Goal: Task Accomplishment & Management: Manage account settings

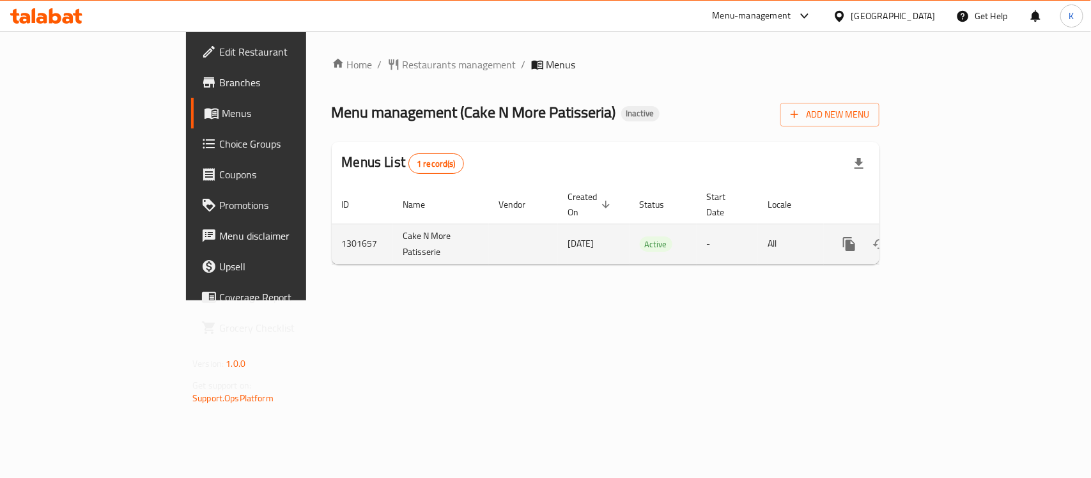
click at [947, 238] on icon "enhanced table" at bounding box center [942, 244] width 12 height 12
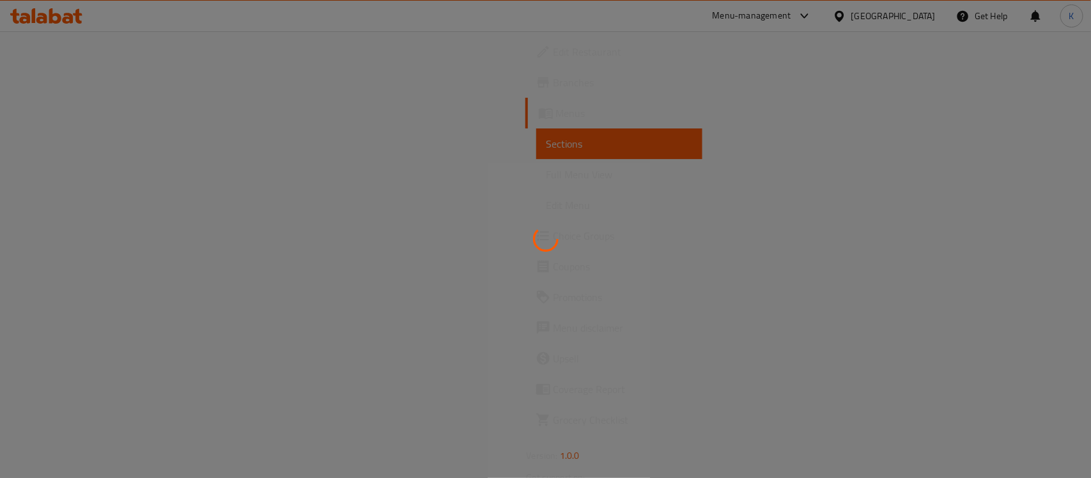
click at [110, 177] on div at bounding box center [545, 239] width 1091 height 478
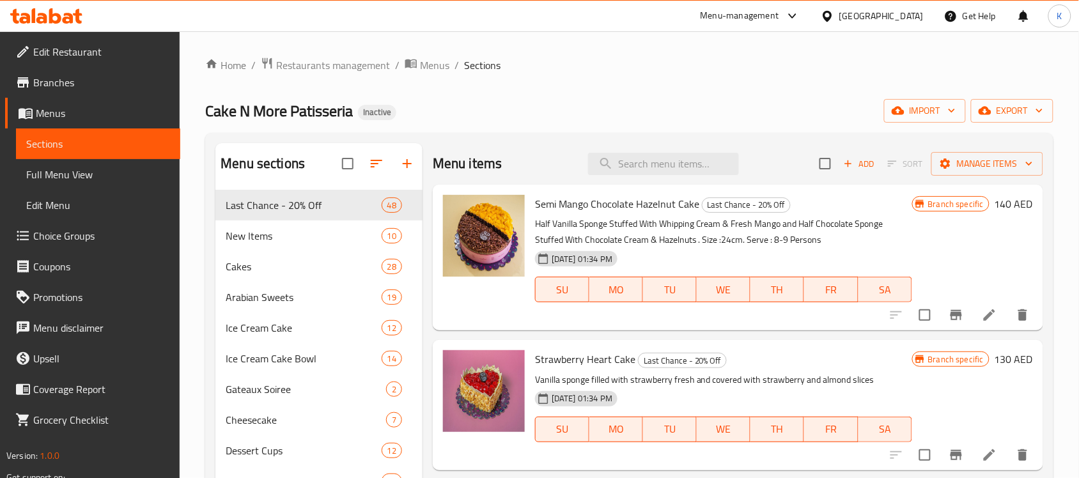
click at [133, 177] on span "Full Menu View" at bounding box center [98, 174] width 144 height 15
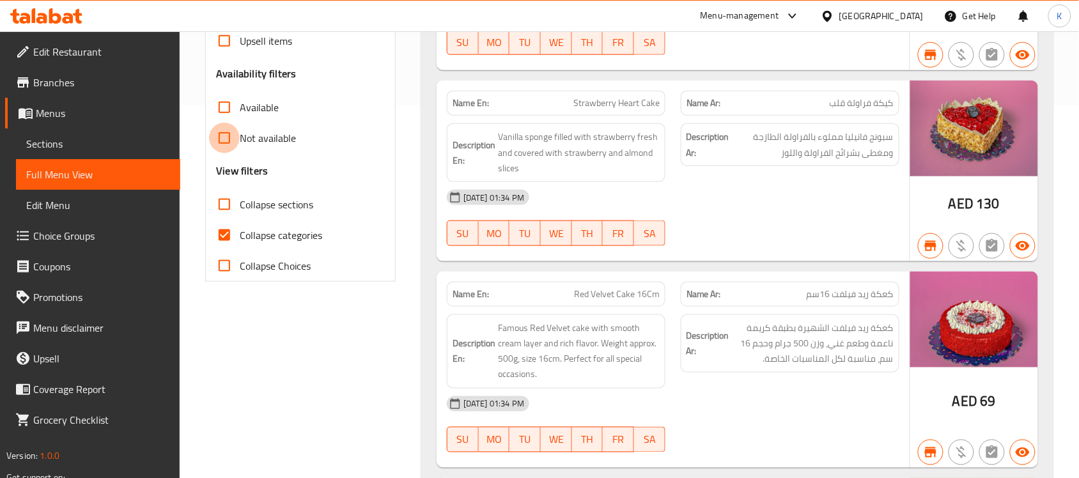
click at [221, 144] on input "Not available" at bounding box center [224, 138] width 31 height 31
checkbox input "true"
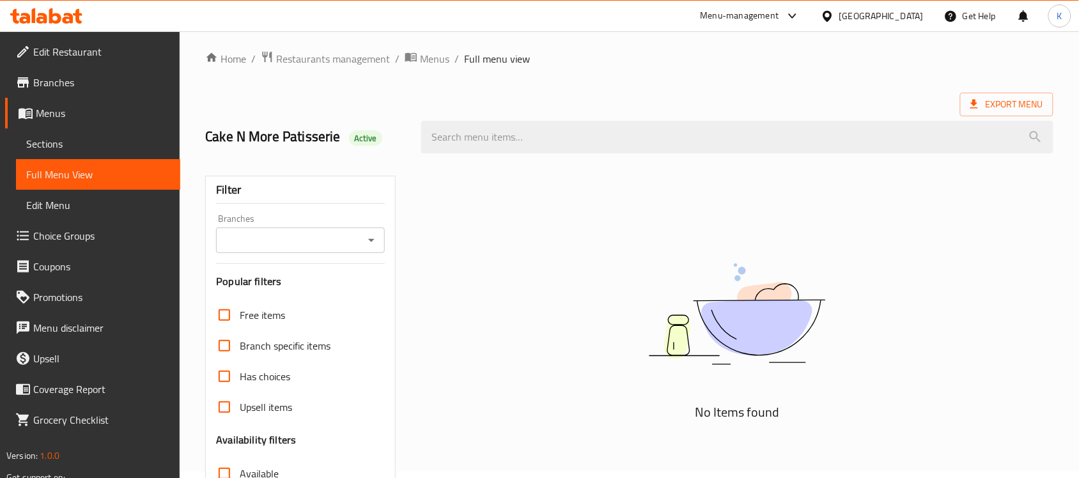
scroll to position [0, 0]
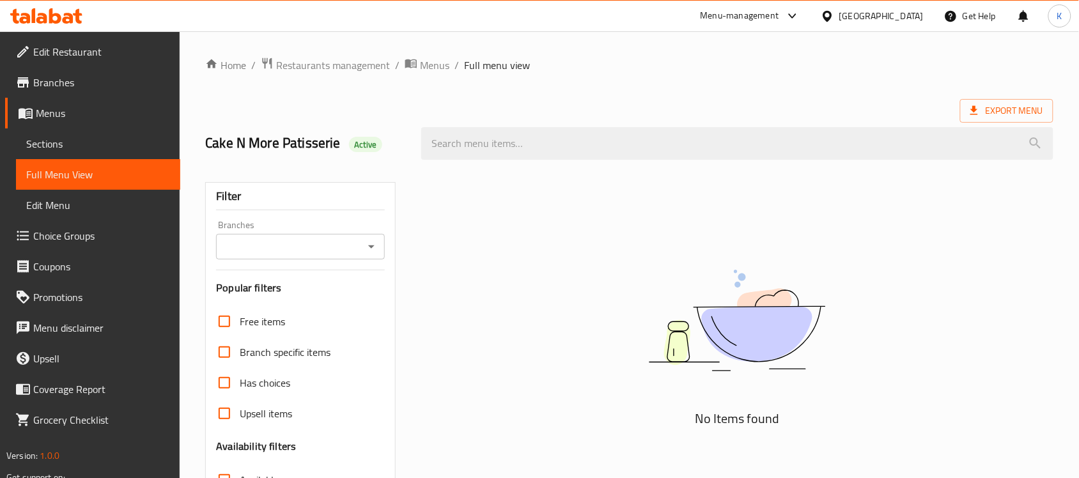
click at [369, 245] on icon "Open" at bounding box center [371, 246] width 15 height 15
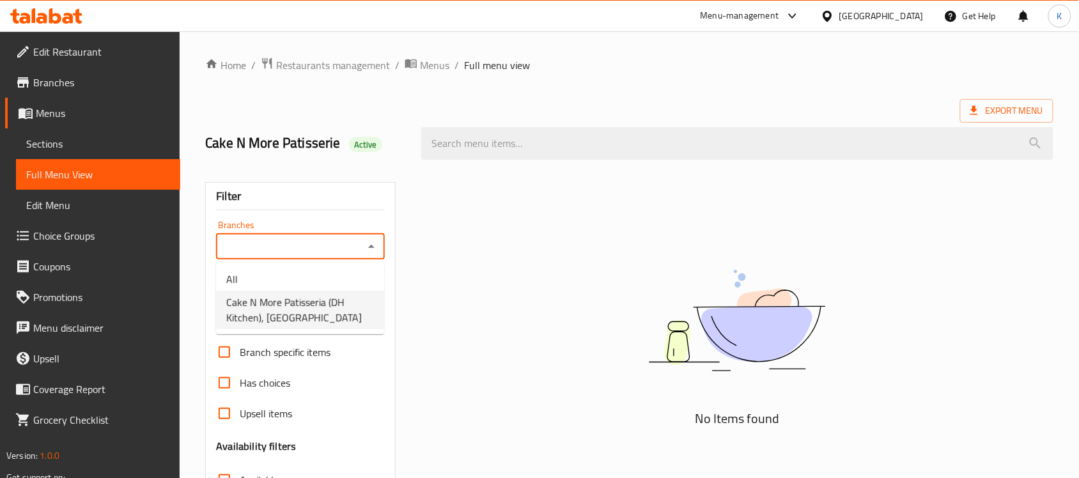
click at [332, 304] on span "Cake N More Patisseria (DH Kitchen), Al Forsan Village" at bounding box center [300, 310] width 148 height 31
type input "Cake N More Patisseria (DH Kitchen), Al Forsan Village"
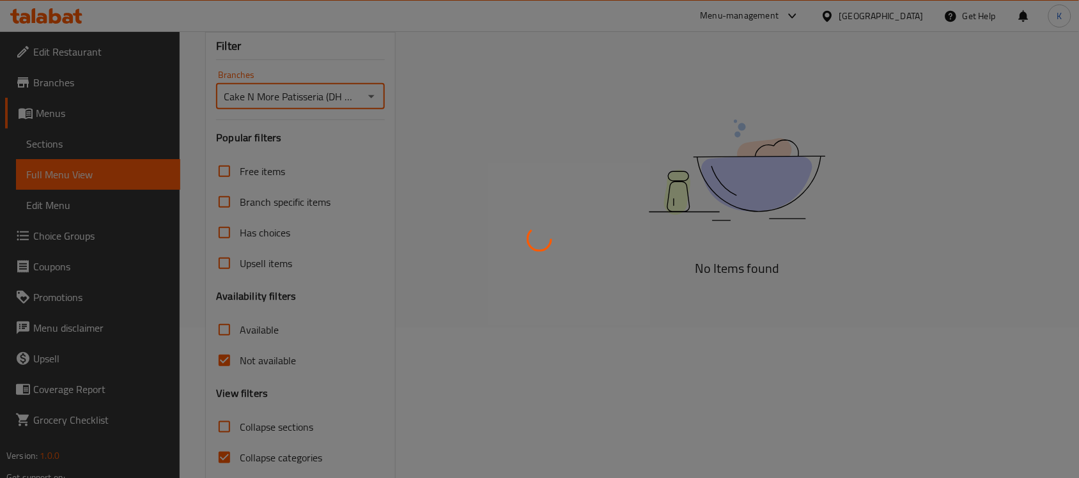
scroll to position [186, 0]
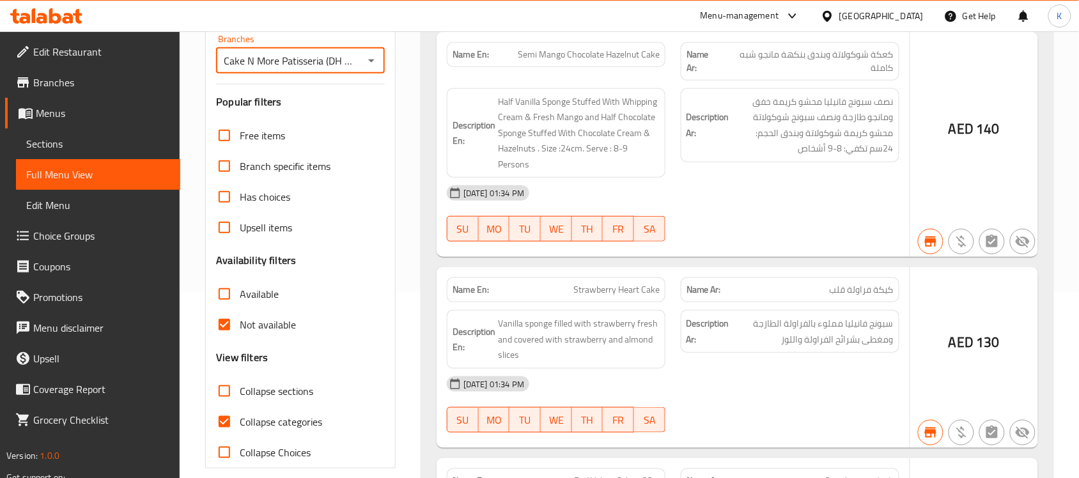
click at [231, 325] on input "Not available" at bounding box center [224, 324] width 31 height 31
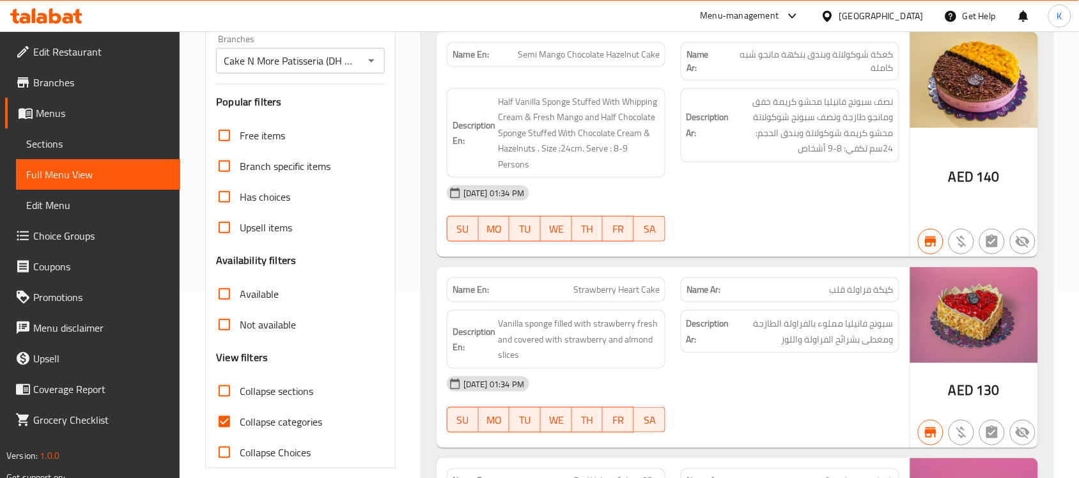
click at [237, 325] on input "Not available" at bounding box center [224, 324] width 31 height 31
checkbox input "true"
drag, startPoint x: 467, startPoint y: 141, endPoint x: 452, endPoint y: 128, distance: 20.0
click at [452, 128] on strong "Description En:" at bounding box center [473, 133] width 43 height 31
copy strong "Description En:"
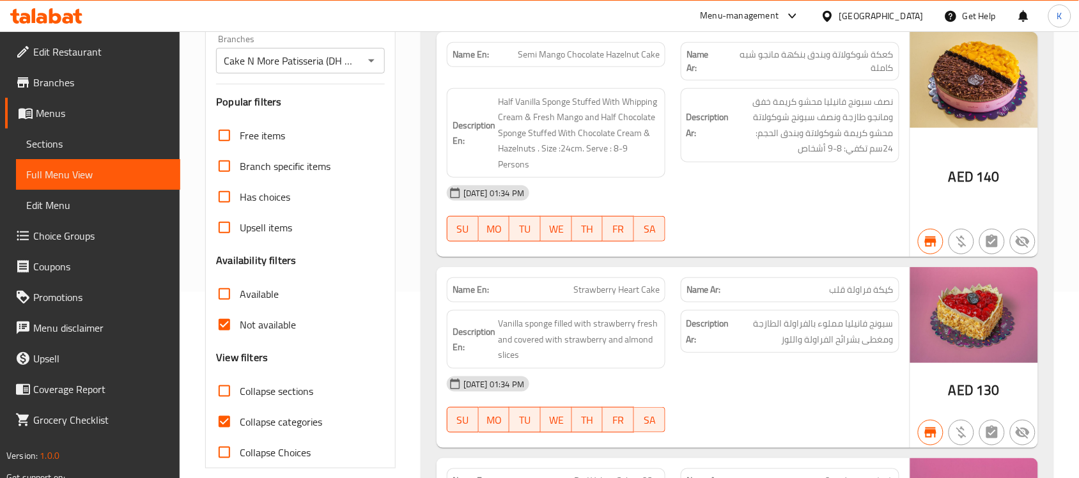
click at [759, 220] on div "21-07-2025 01:34 PM SU MO TU WE TH FR SA" at bounding box center [673, 214] width 468 height 72
click at [560, 102] on span "Half Vanilla Sponge Stuffed With Whipping Cream & Fresh Mango and Half Chocolat…" at bounding box center [579, 133] width 162 height 79
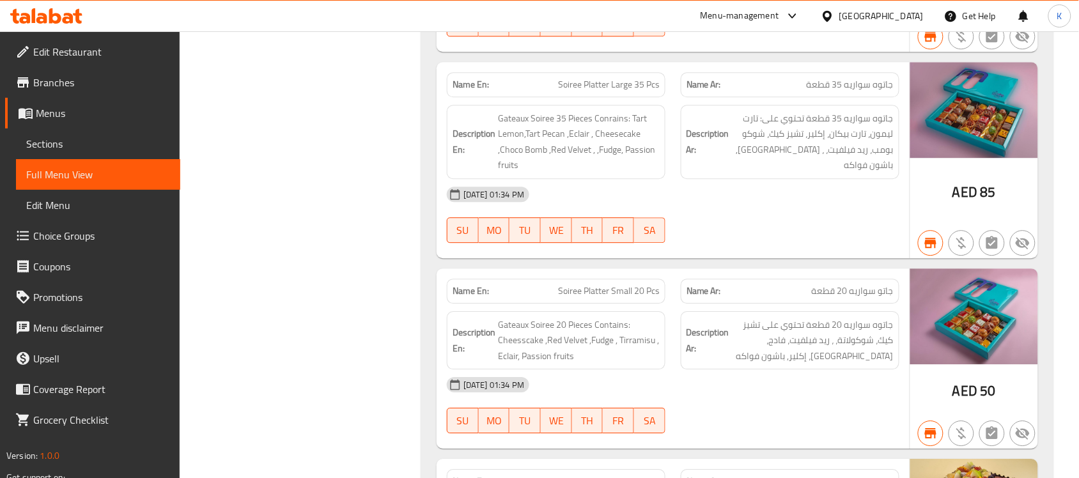
scroll to position [0, 0]
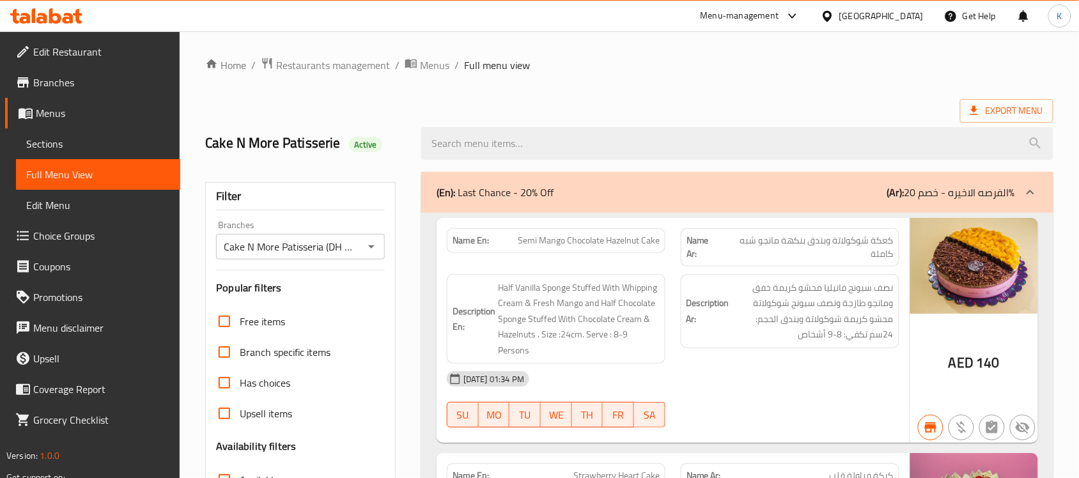
click at [499, 104] on div "Export Menu" at bounding box center [629, 111] width 848 height 24
click at [49, 81] on span "Branches" at bounding box center [101, 82] width 137 height 15
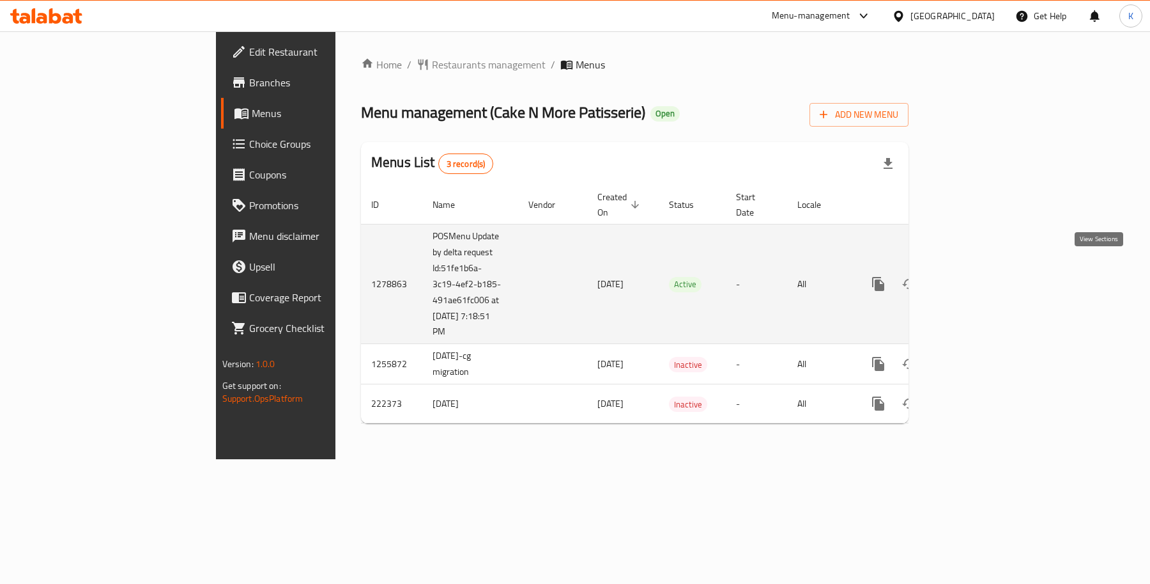
click at [986, 270] on link "enhanced table" at bounding box center [970, 283] width 31 height 31
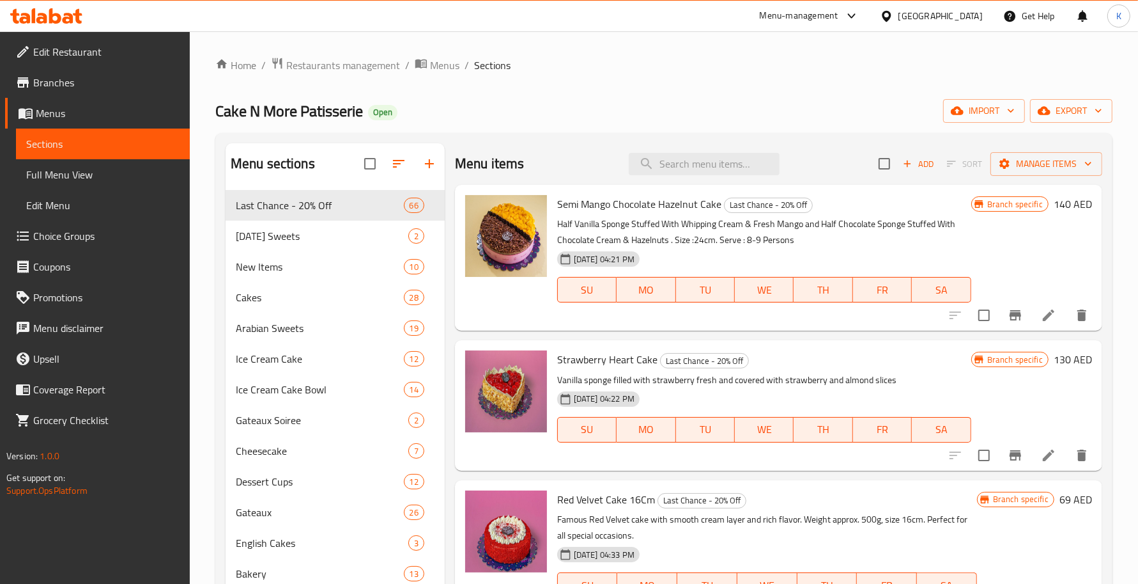
click at [125, 178] on span "Full Menu View" at bounding box center [102, 174] width 153 height 15
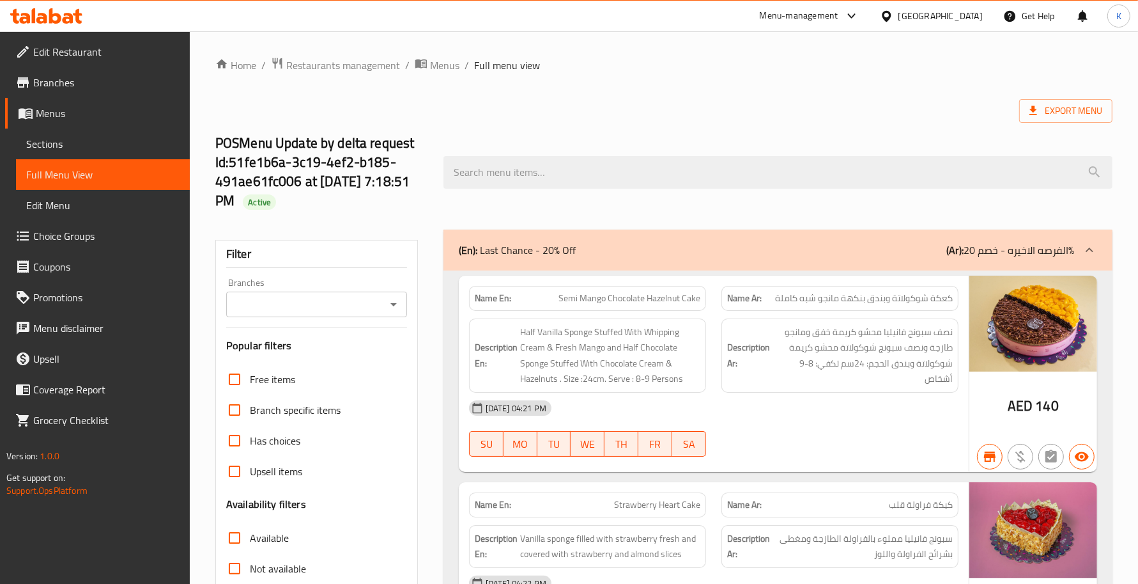
click at [385, 305] on button "Open" at bounding box center [394, 304] width 18 height 18
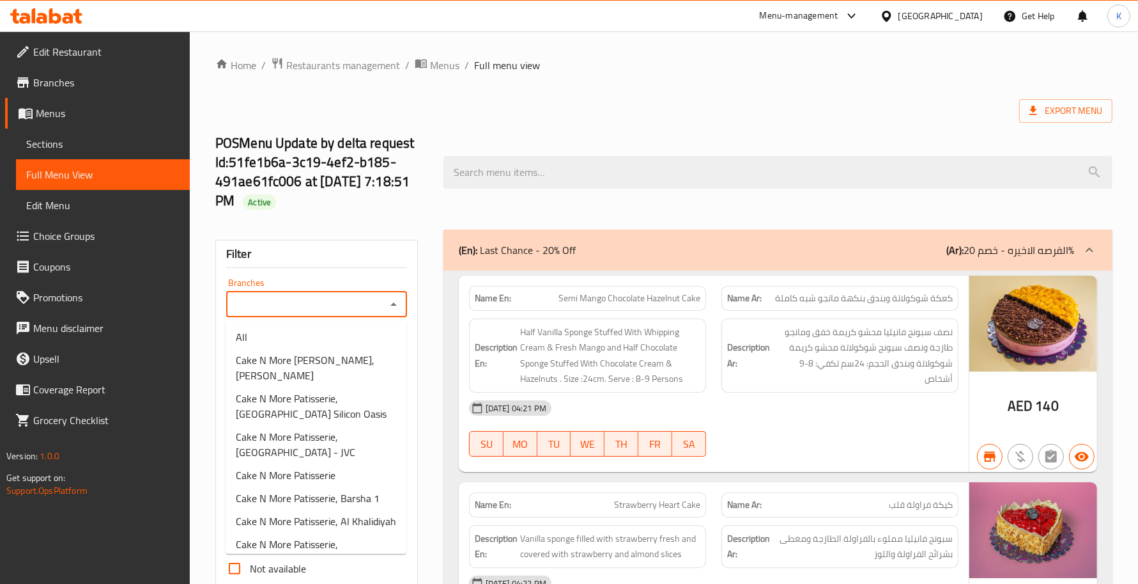
paste input "Cake N More Patisserie, Abu Hail"
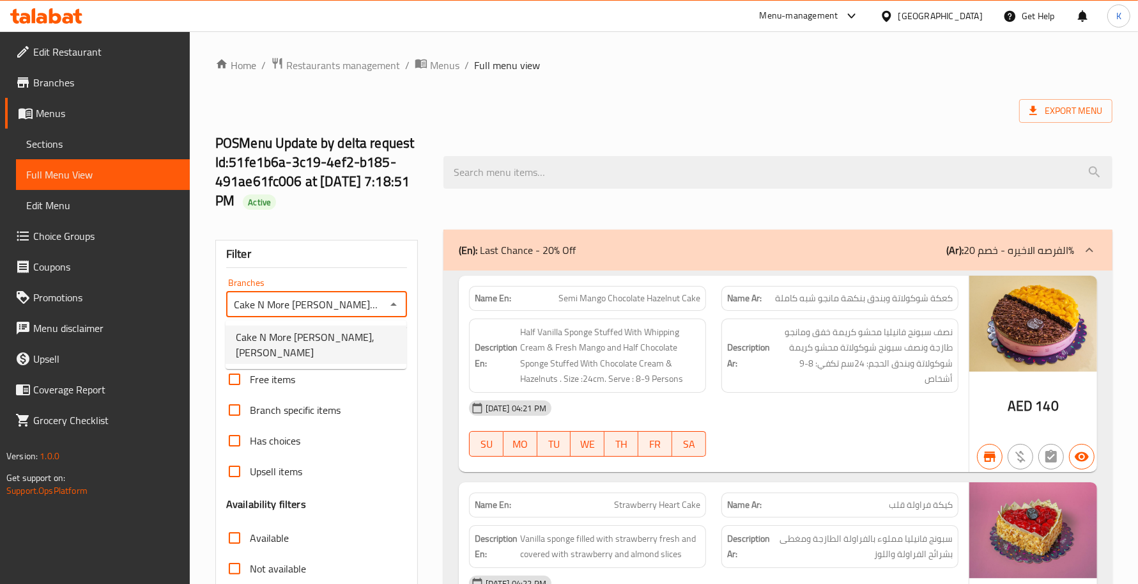
click at [385, 334] on li "Cake N More Patisserie, Abu Hail" at bounding box center [316, 344] width 181 height 38
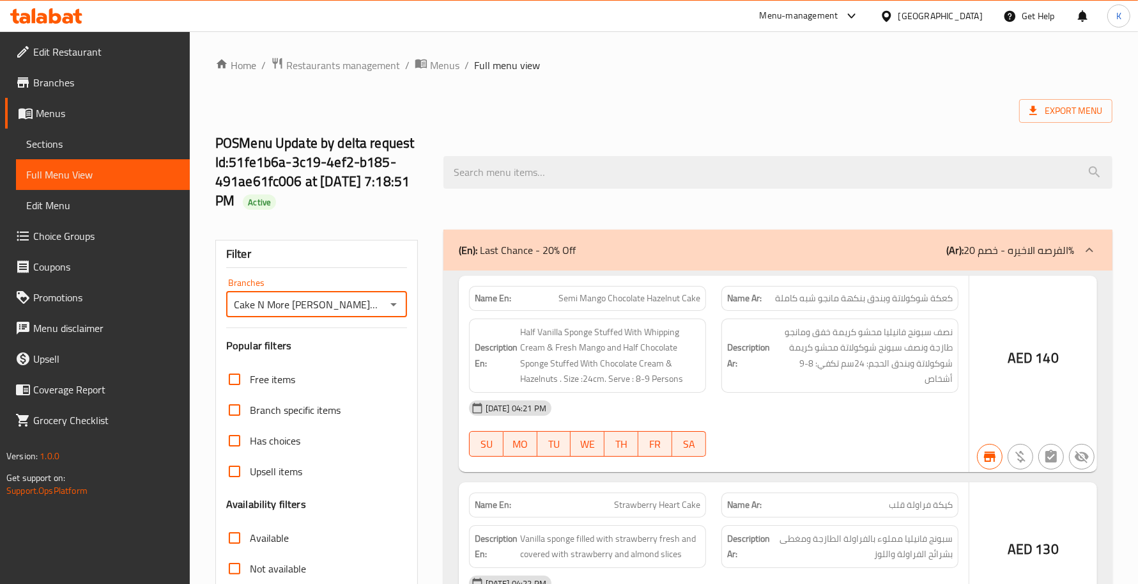
type input "Cake N More Patisserie, Abu Hail"
click at [237, 387] on input "Free items" at bounding box center [234, 379] width 31 height 31
checkbox input "true"
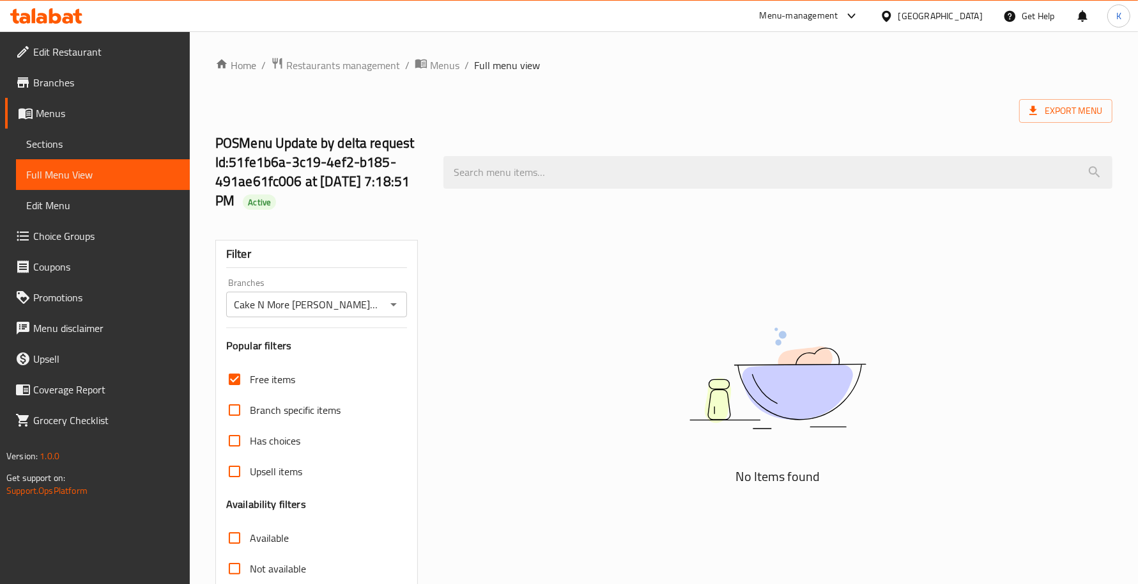
scroll to position [154, 0]
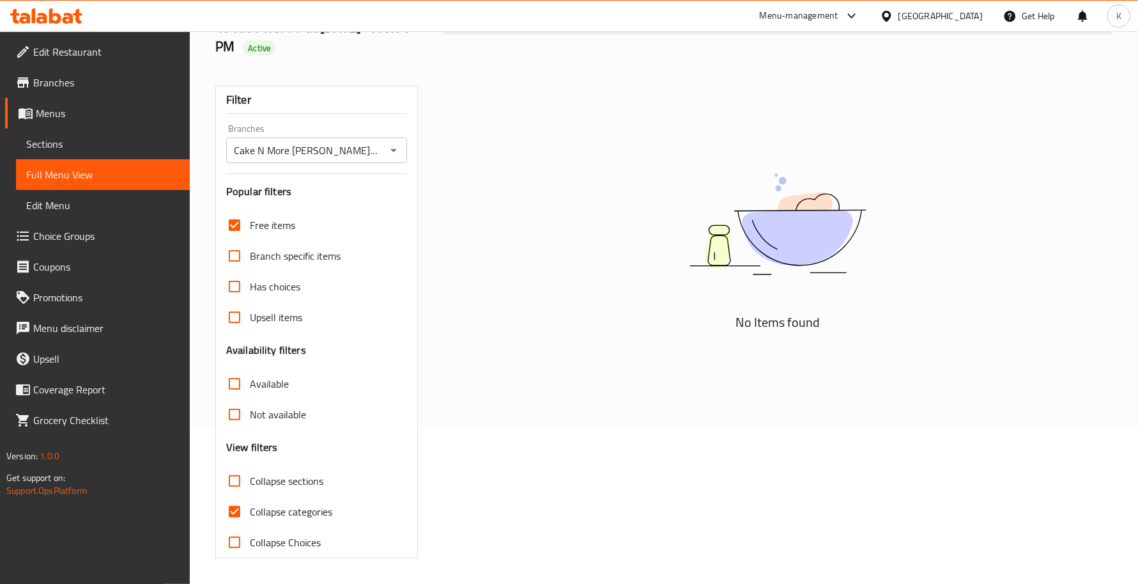
click at [105, 75] on span "Branches" at bounding box center [106, 82] width 146 height 15
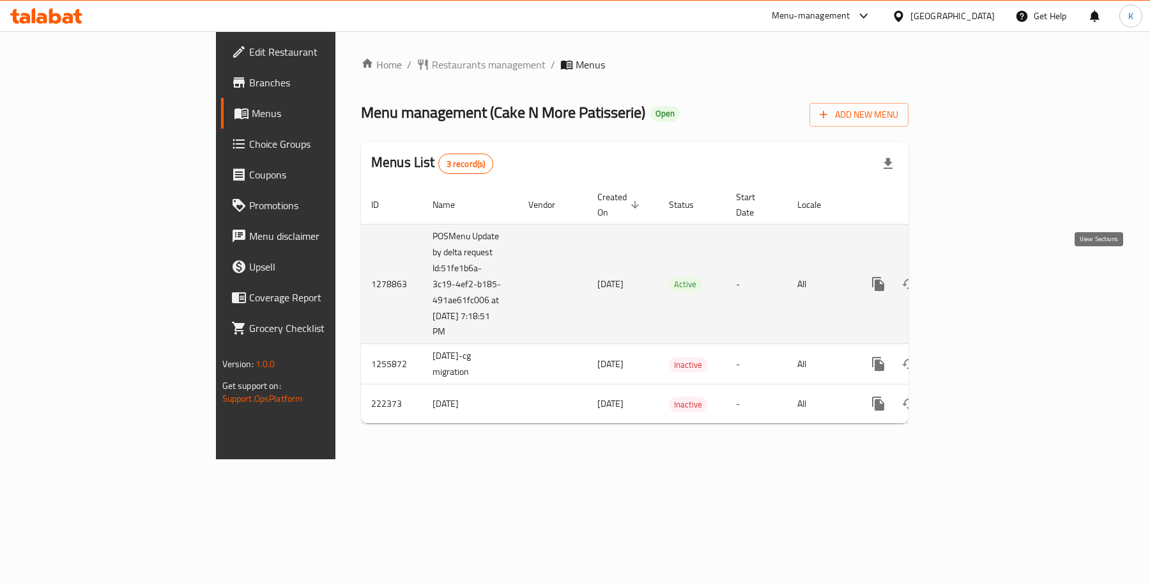
click at [978, 276] on icon "enhanced table" at bounding box center [970, 283] width 15 height 15
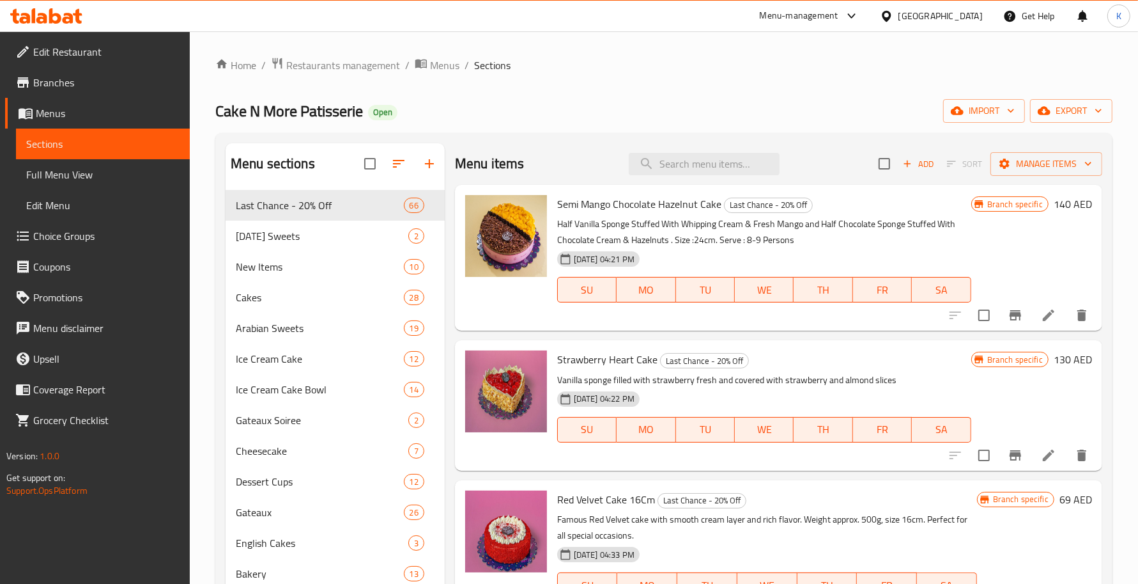
click at [100, 178] on span "Full Menu View" at bounding box center [102, 174] width 153 height 15
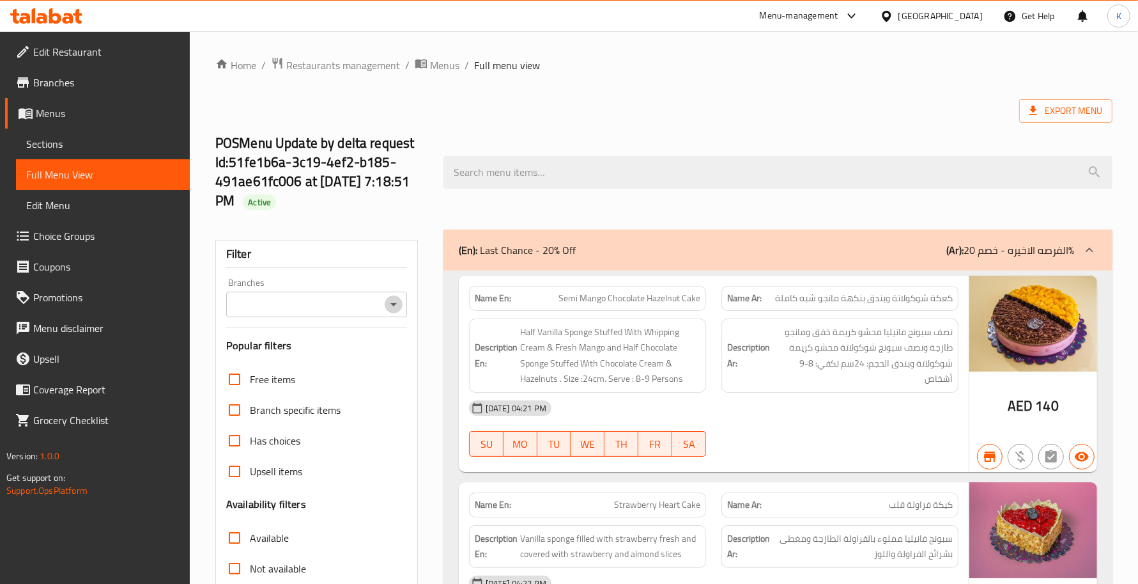
click at [393, 302] on icon "Open" at bounding box center [393, 304] width 15 height 15
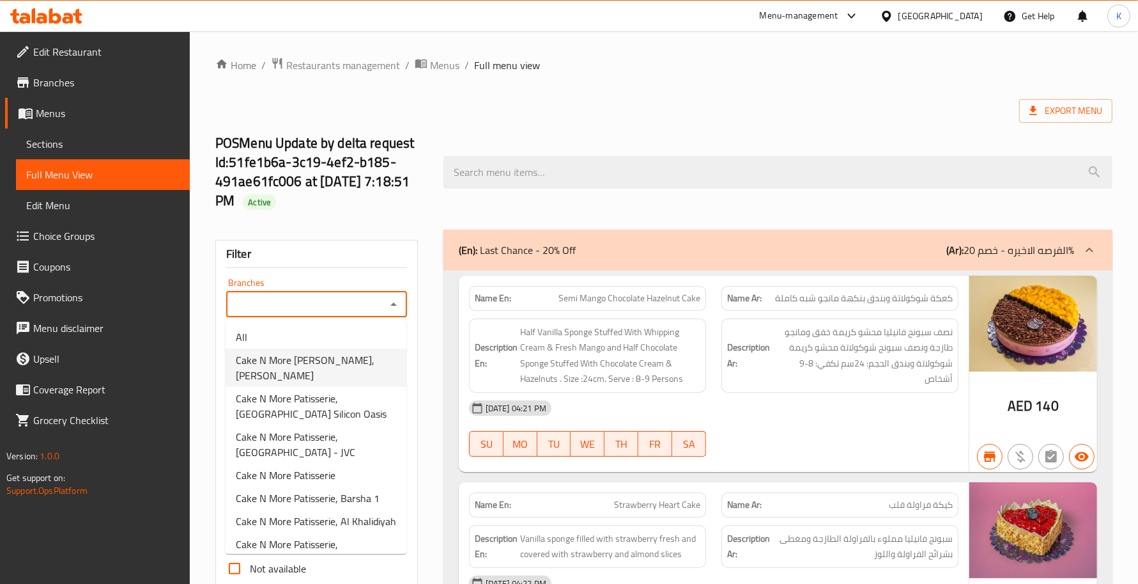
drag, startPoint x: 326, startPoint y: 355, endPoint x: 334, endPoint y: 358, distance: 8.7
click at [327, 355] on span "Cake N More Patisserie, Abu Hail" at bounding box center [316, 367] width 160 height 31
type input "Cake N More Patisserie, Abu Hail"
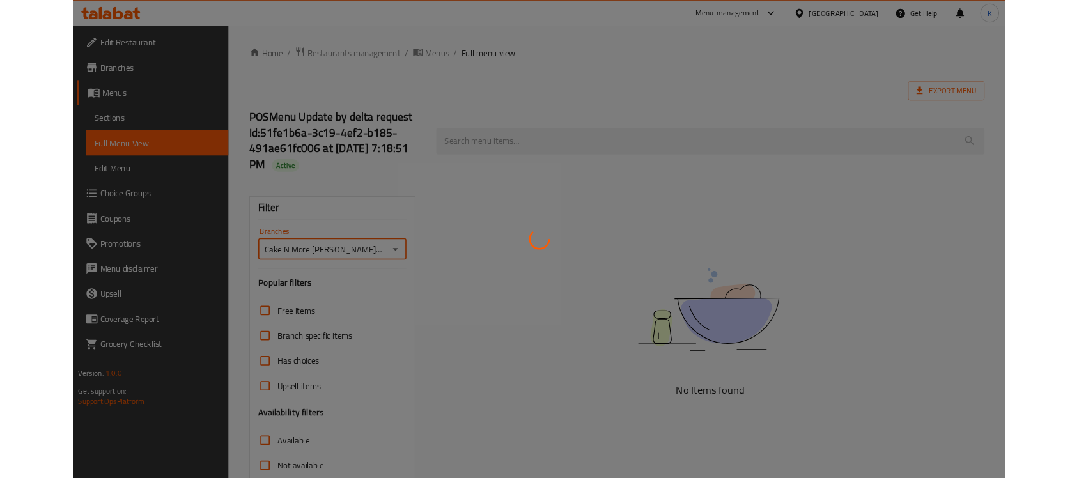
scroll to position [154, 0]
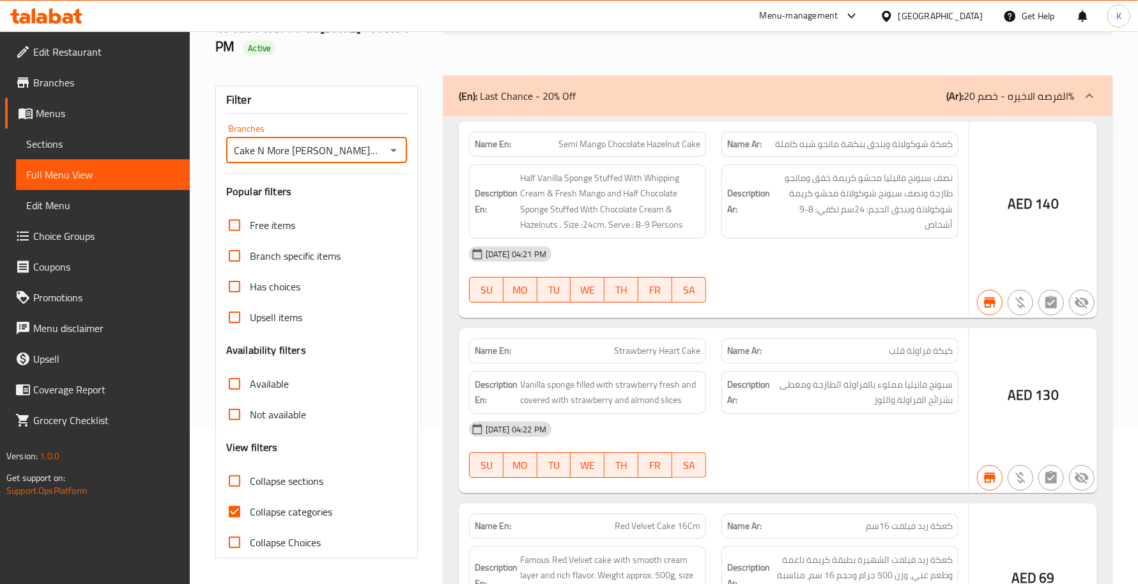
click at [229, 414] on input "Not available" at bounding box center [234, 414] width 31 height 31
checkbox input "true"
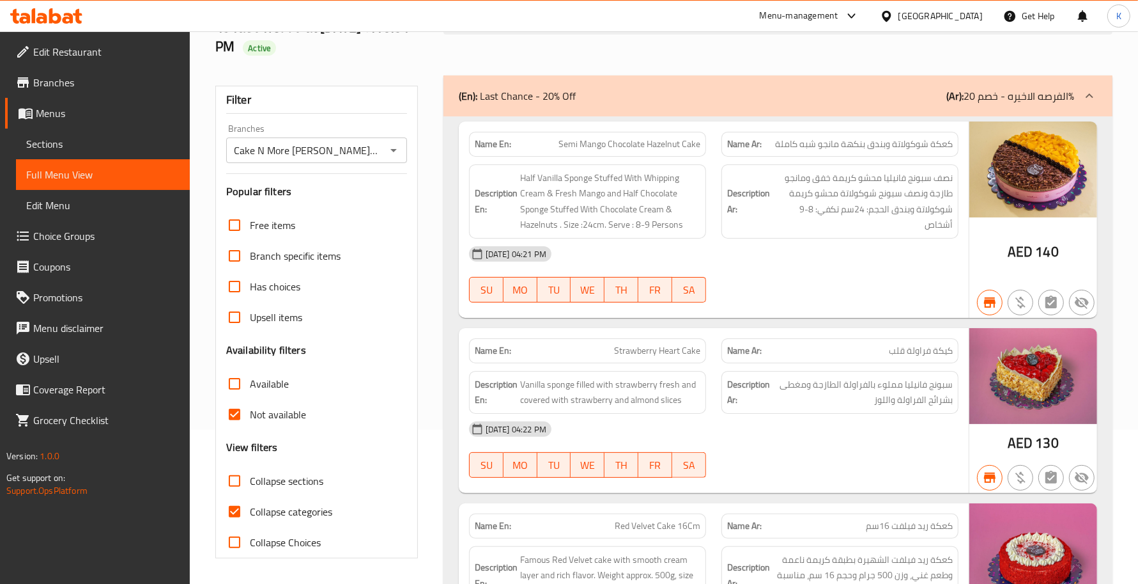
click at [738, 170] on h6 "Description Ar: نصف سبونج فانيليا محشو كريمة خفق ومانجو طازجة ونصف سبونج شوكولا…" at bounding box center [840, 201] width 226 height 63
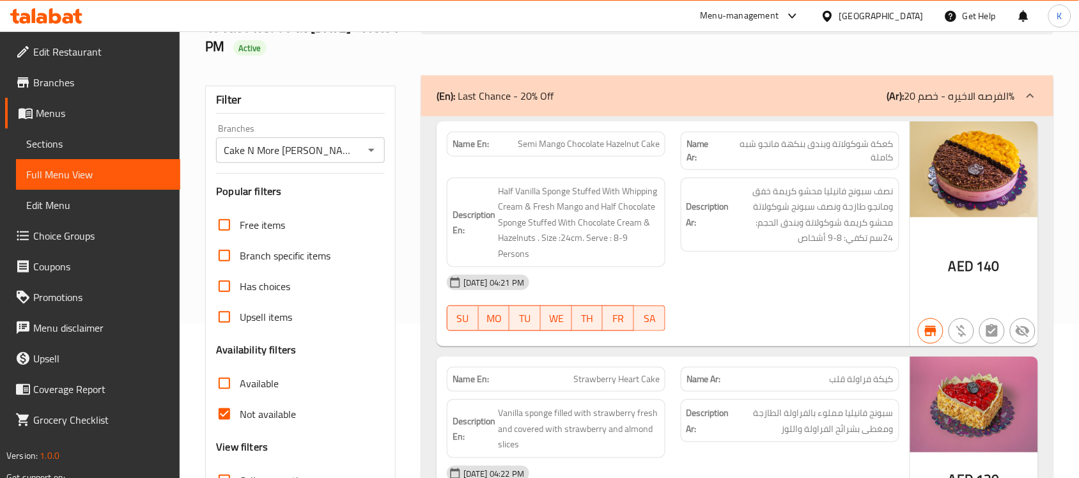
click at [69, 118] on span "Menus" at bounding box center [103, 112] width 134 height 15
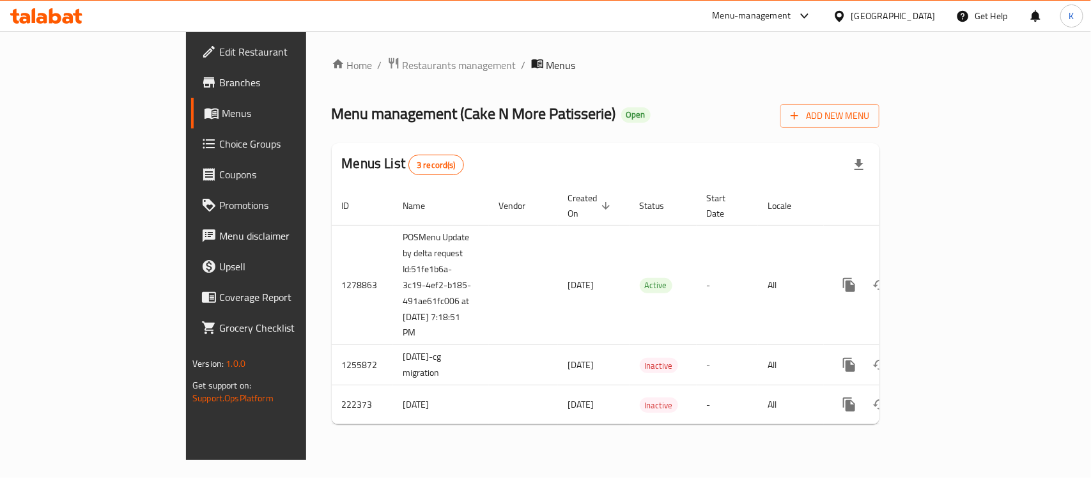
drag, startPoint x: 731, startPoint y: 132, endPoint x: 813, endPoint y: 171, distance: 91.5
click at [732, 132] on div "Home / Restaurants management / Menus Menu management ( Cake N More Patisserie …" at bounding box center [606, 246] width 548 height 378
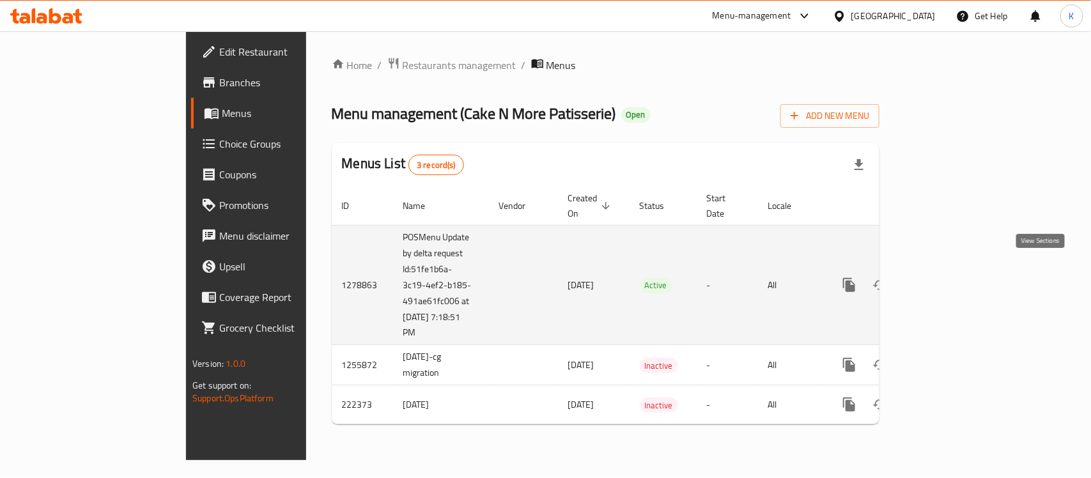
click at [949, 277] on icon "enhanced table" at bounding box center [941, 284] width 15 height 15
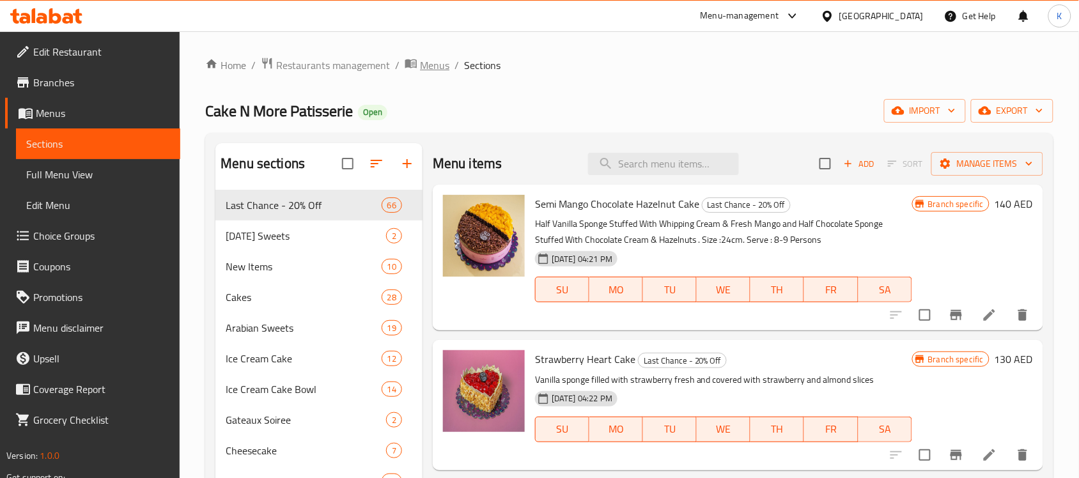
click at [432, 67] on span "Menus" at bounding box center [434, 65] width 29 height 15
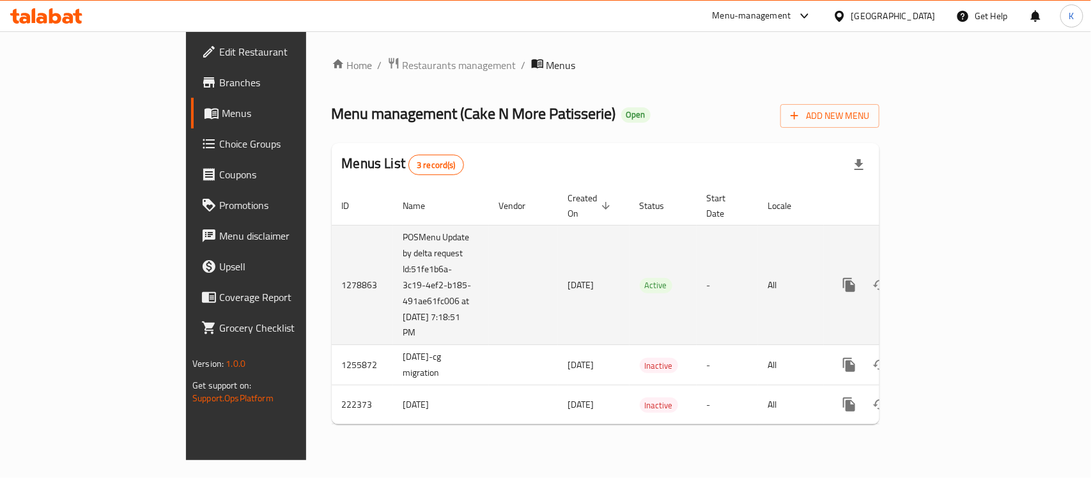
drag, startPoint x: 625, startPoint y: 292, endPoint x: 578, endPoint y: 267, distance: 53.2
click at [630, 267] on td "Active" at bounding box center [663, 285] width 67 height 120
click at [631, 278] on td "Active" at bounding box center [663, 285] width 67 height 120
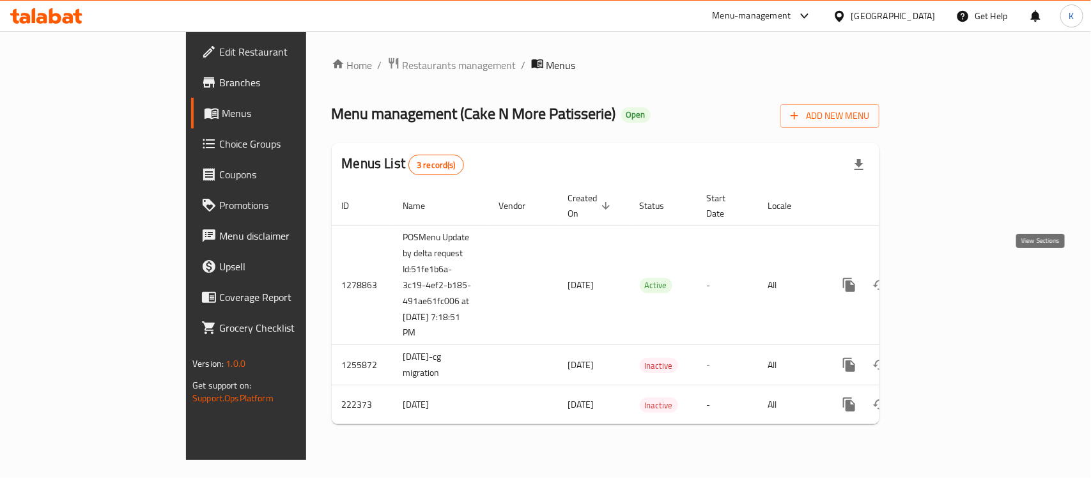
click at [949, 277] on icon "enhanced table" at bounding box center [941, 284] width 15 height 15
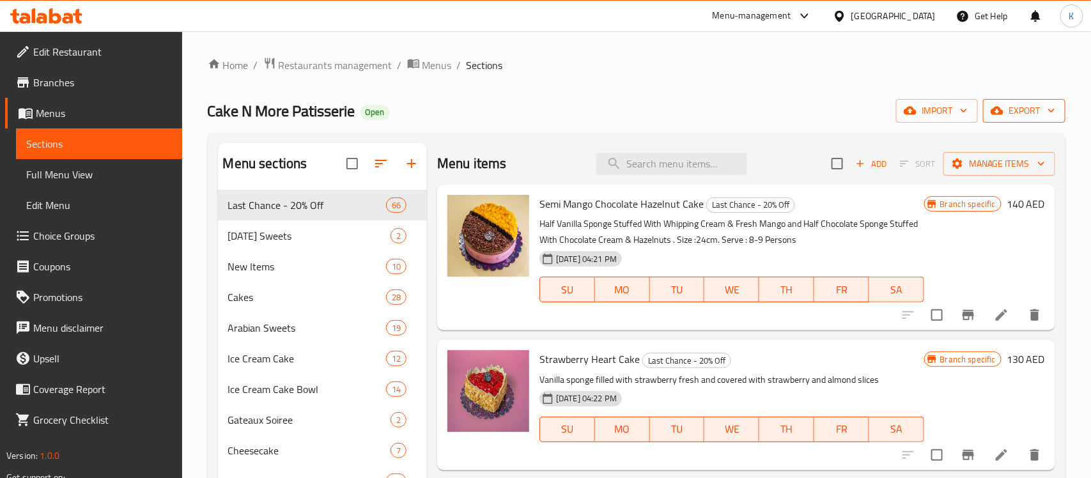
click at [1004, 106] on span "export" at bounding box center [1024, 111] width 62 height 16
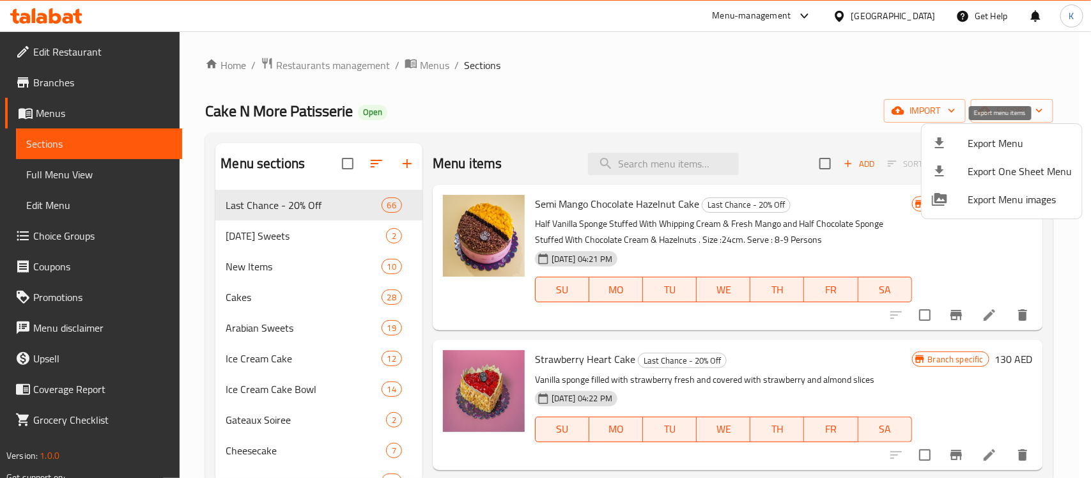
click at [996, 142] on span "Export Menu" at bounding box center [1020, 142] width 104 height 15
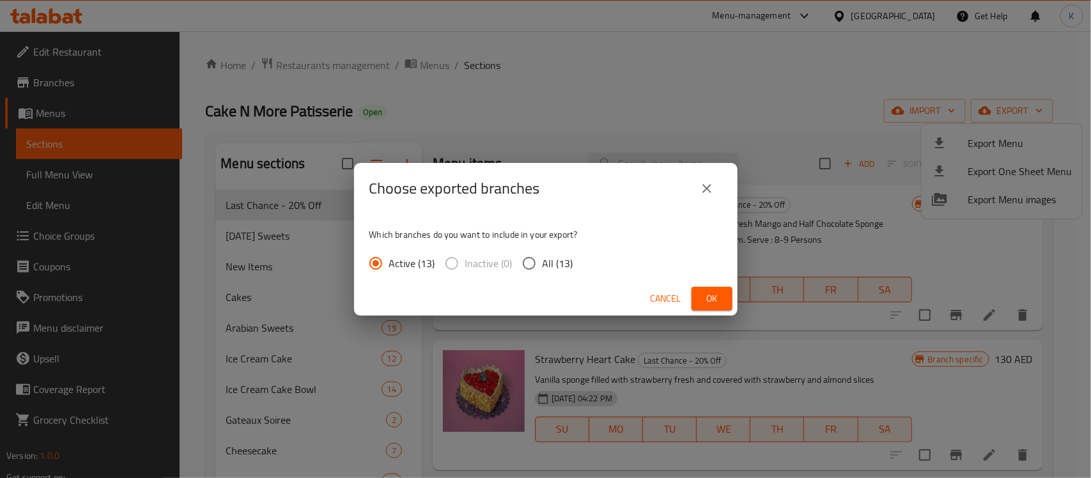
click at [547, 270] on span "All (13)" at bounding box center [558, 263] width 31 height 15
click at [543, 270] on input "All (13)" at bounding box center [529, 263] width 27 height 27
radio input "true"
click at [720, 297] on span "Ok" at bounding box center [712, 299] width 20 height 16
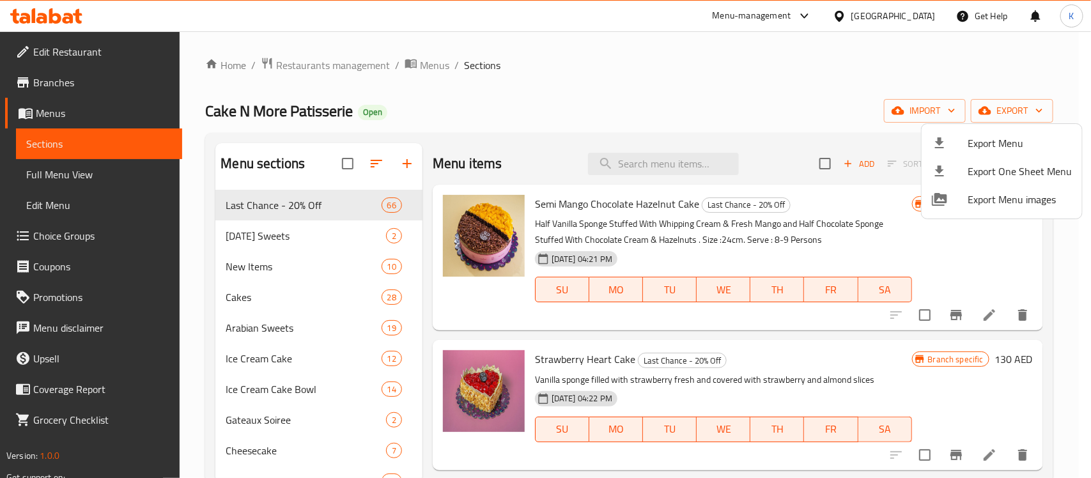
click at [630, 125] on div at bounding box center [545, 239] width 1091 height 478
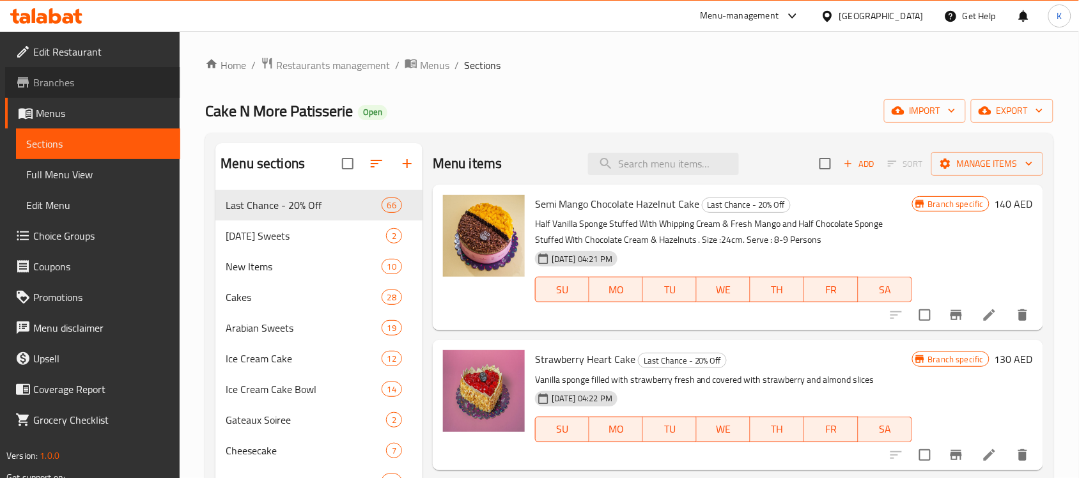
click at [87, 81] on span "Branches" at bounding box center [101, 82] width 137 height 15
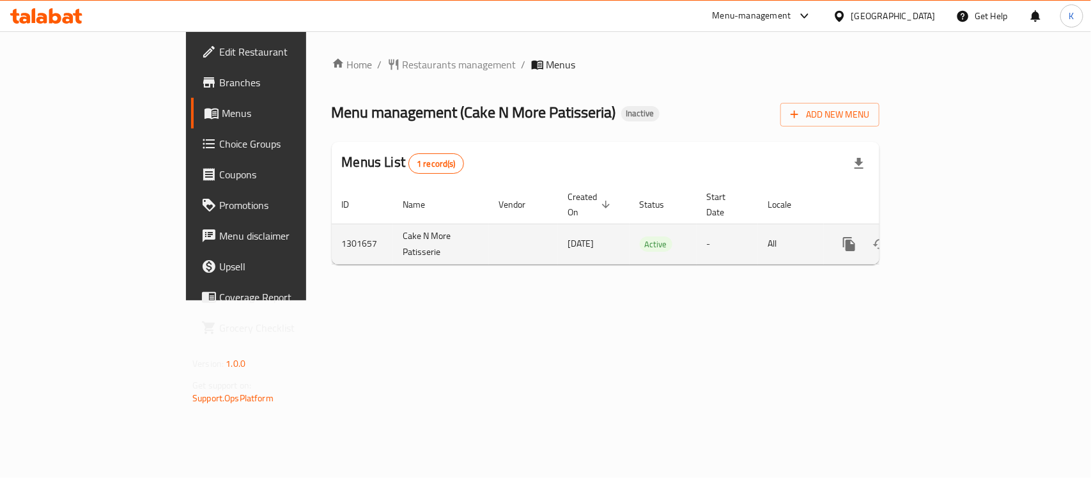
drag, startPoint x: 523, startPoint y: 224, endPoint x: 394, endPoint y: 222, distance: 128.5
click at [394, 224] on tr "1301657 Cake N More Patisserie [DATE] Active - All" at bounding box center [649, 244] width 635 height 40
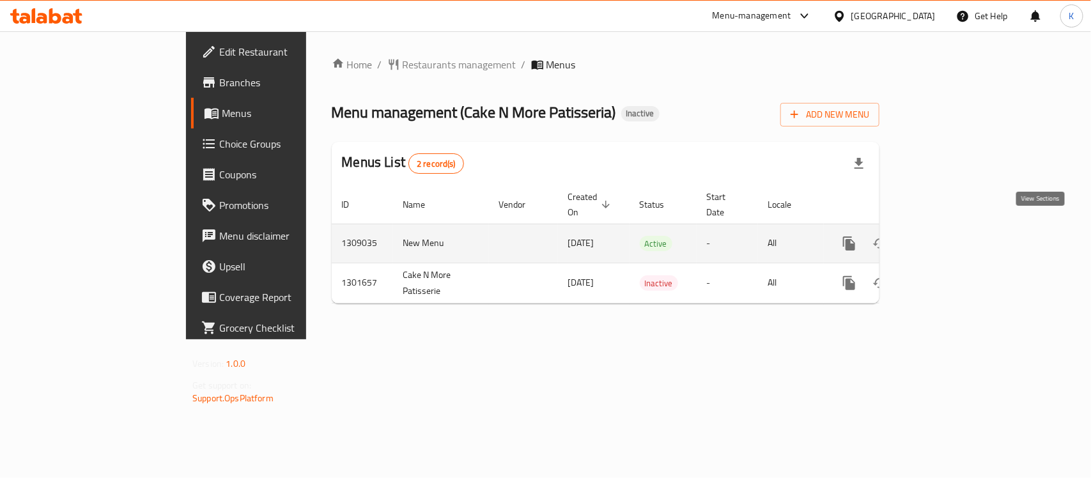
click at [947, 238] on icon "enhanced table" at bounding box center [942, 244] width 12 height 12
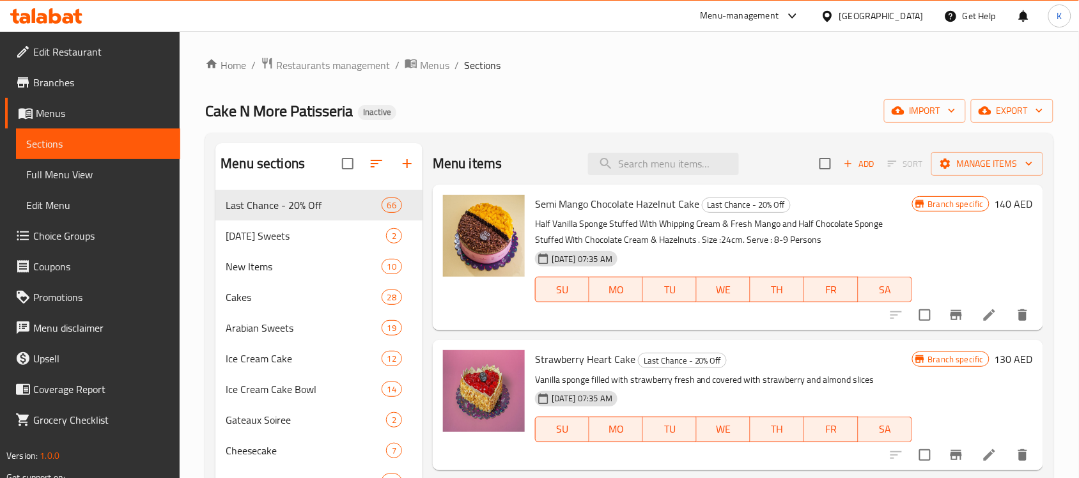
click at [131, 176] on span "Full Menu View" at bounding box center [98, 174] width 144 height 15
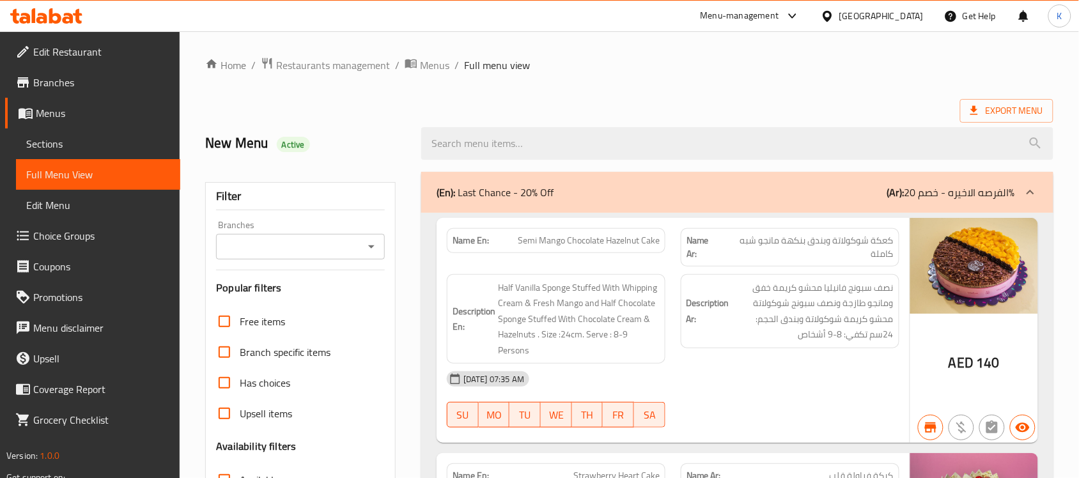
click at [300, 250] on input "Branches" at bounding box center [290, 247] width 140 height 18
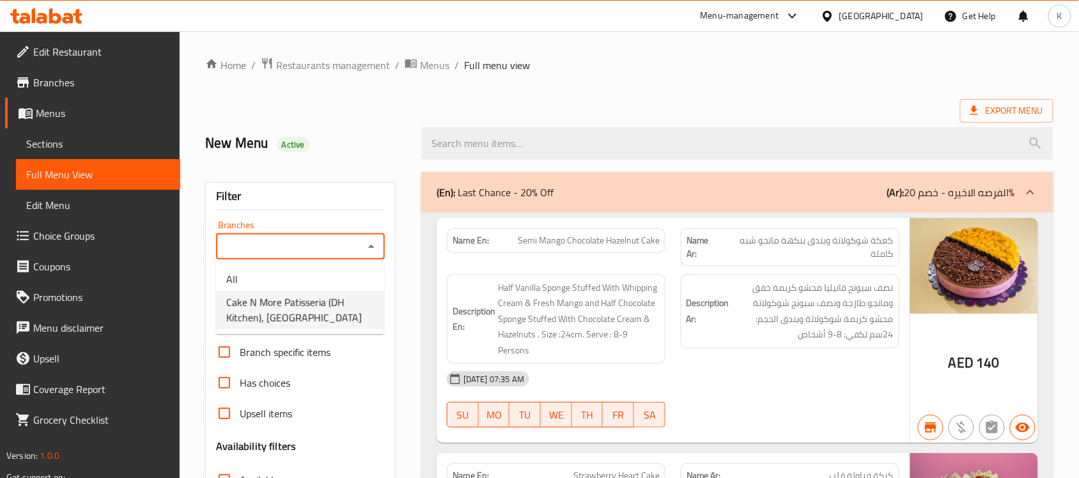
click at [330, 311] on span "Cake N More Patisseria (DH Kitchen), [GEOGRAPHIC_DATA]" at bounding box center [300, 310] width 148 height 31
type input "Cake N More Patisseria (DH Kitchen), Al Forsan Village"
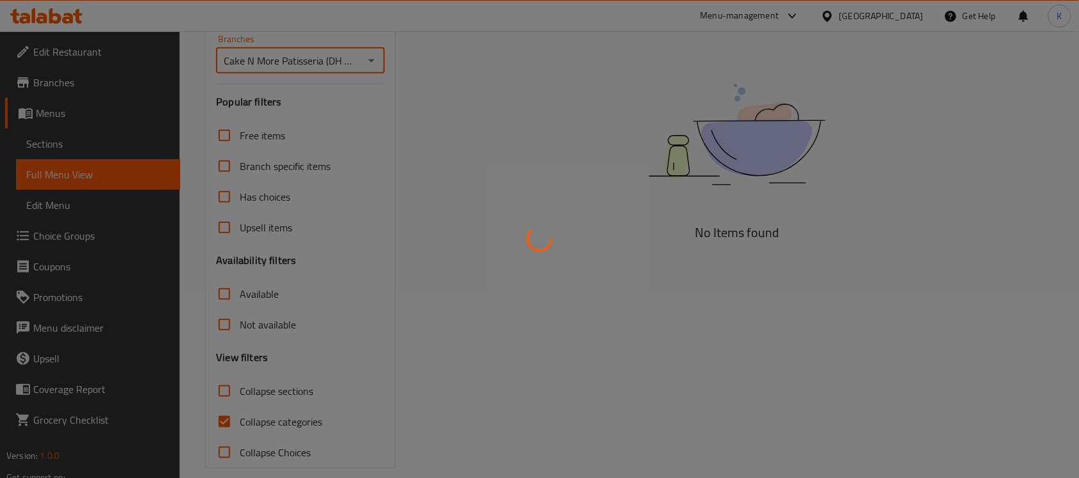
scroll to position [202, 0]
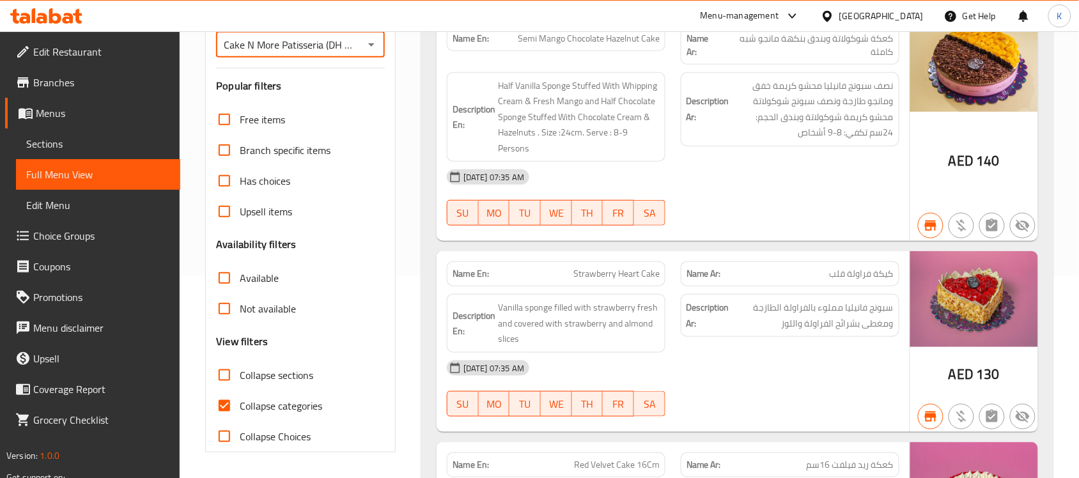
click at [231, 307] on input "Not available" at bounding box center [224, 308] width 31 height 31
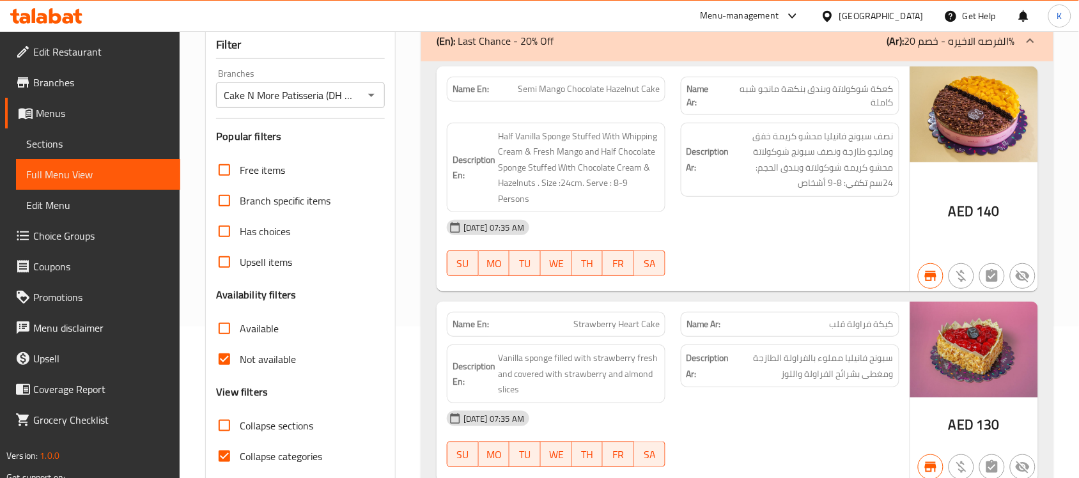
scroll to position [186, 0]
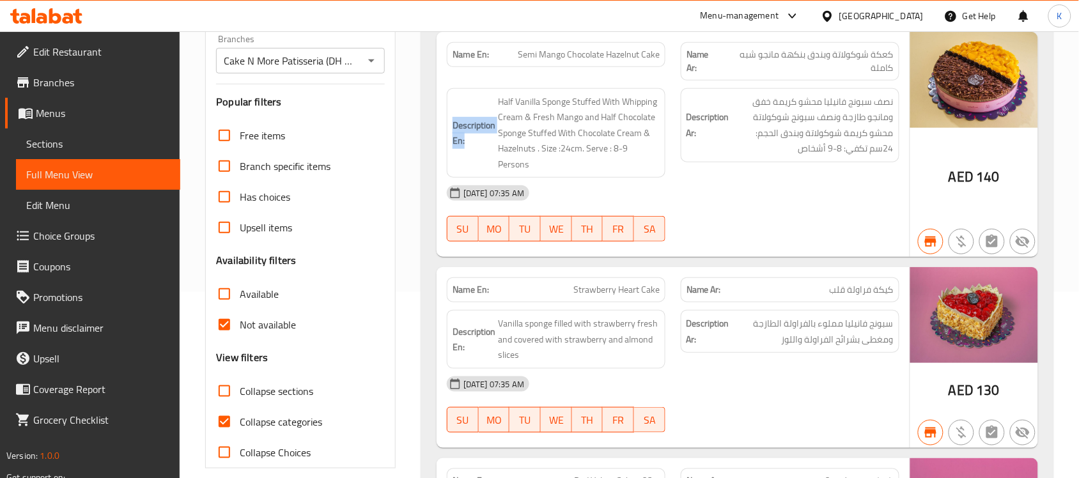
drag, startPoint x: 473, startPoint y: 142, endPoint x: 452, endPoint y: 131, distance: 23.2
click at [452, 131] on strong "Description En:" at bounding box center [473, 133] width 43 height 31
copy strong "Description En:"
click at [640, 200] on div "01-09-2025 07:35 AM" at bounding box center [673, 193] width 468 height 31
click at [231, 326] on input "Not available" at bounding box center [224, 324] width 31 height 31
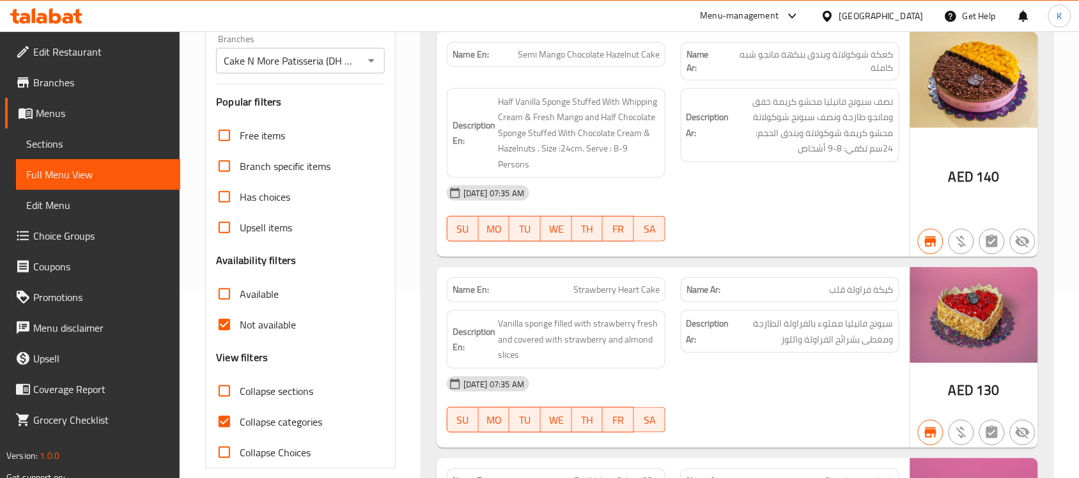
click at [231, 329] on input "Not available" at bounding box center [224, 324] width 31 height 31
click at [614, 170] on span "Half Vanilla Sponge Stuffed With Whipping Cream & Fresh Mango and Half Chocolat…" at bounding box center [579, 133] width 162 height 79
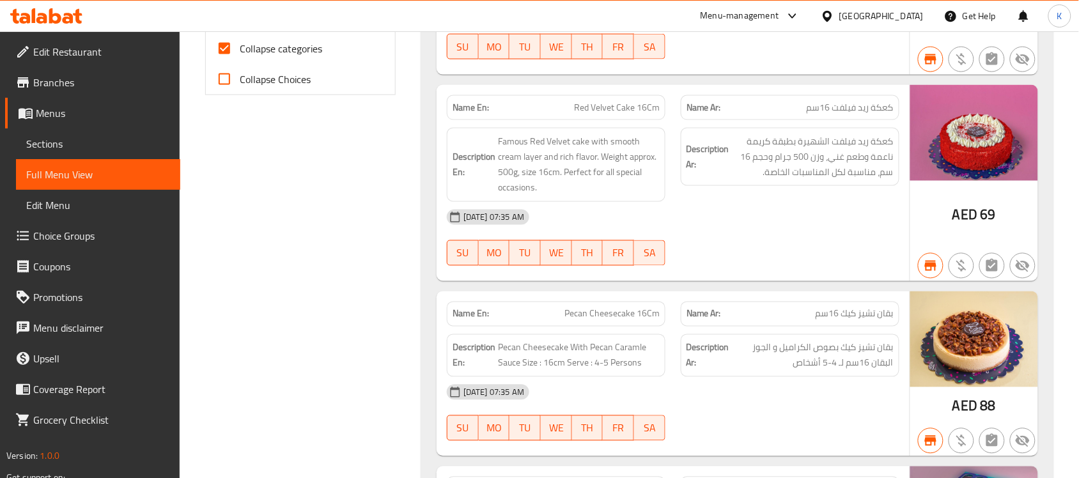
scroll to position [1118, 0]
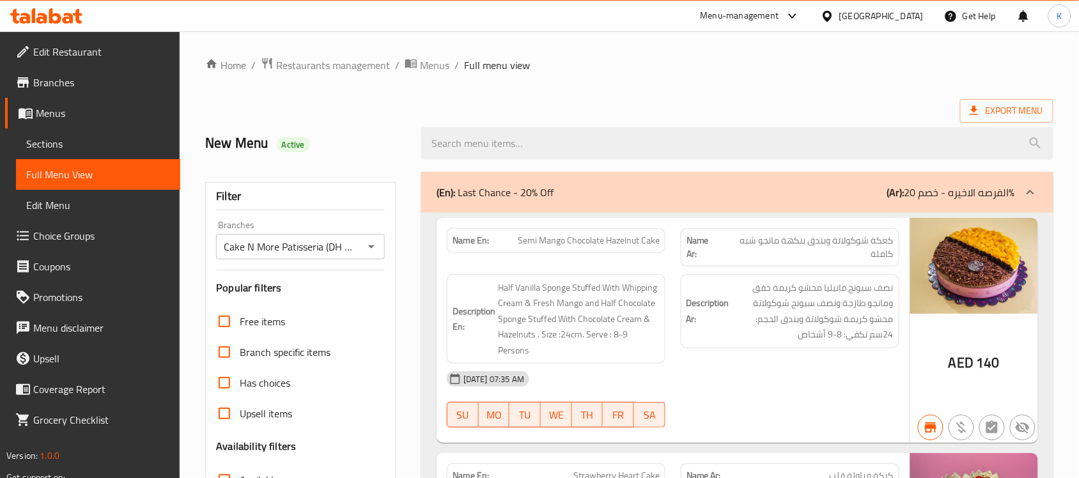
scroll to position [373, 0]
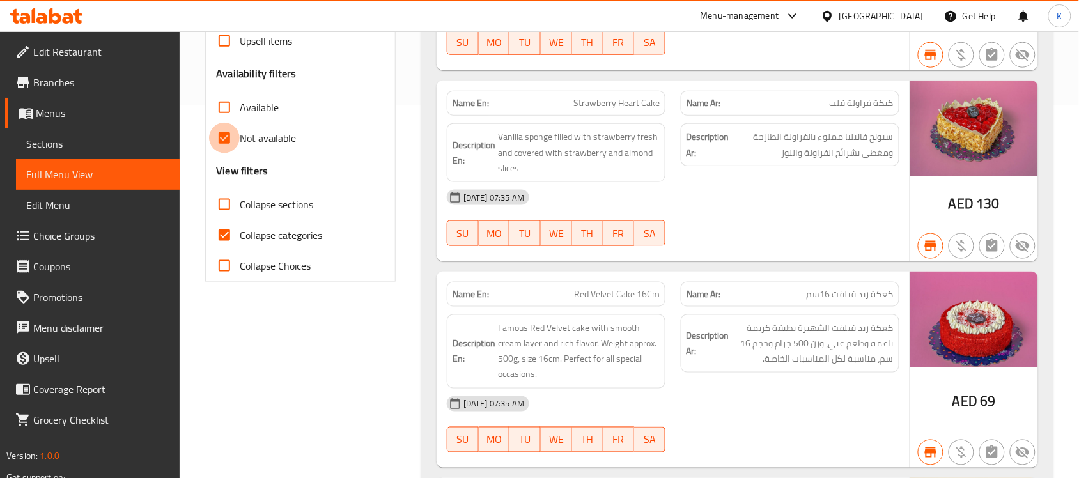
click at [222, 144] on input "Not available" at bounding box center [224, 138] width 31 height 31
checkbox input "false"
click at [218, 123] on input "Available" at bounding box center [224, 107] width 31 height 31
checkbox input "true"
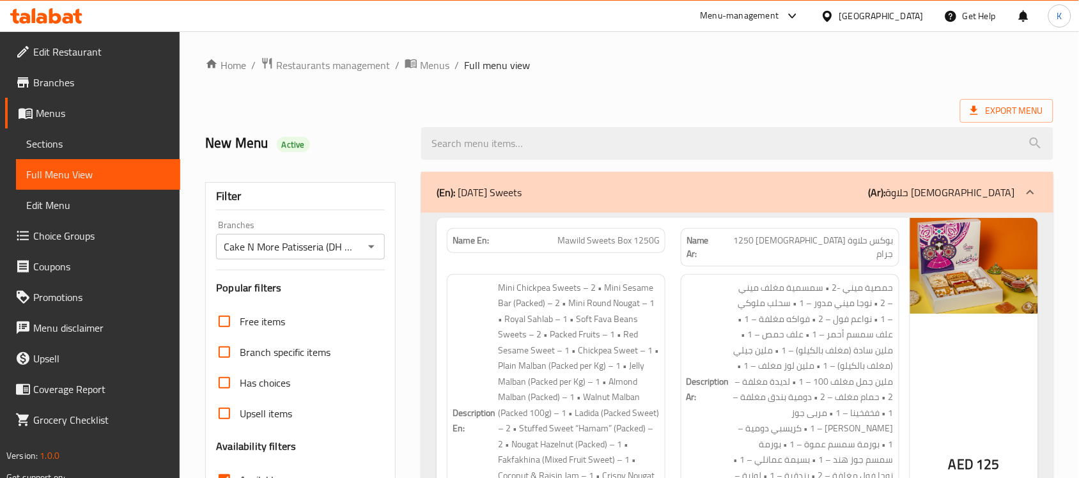
scroll to position [186, 0]
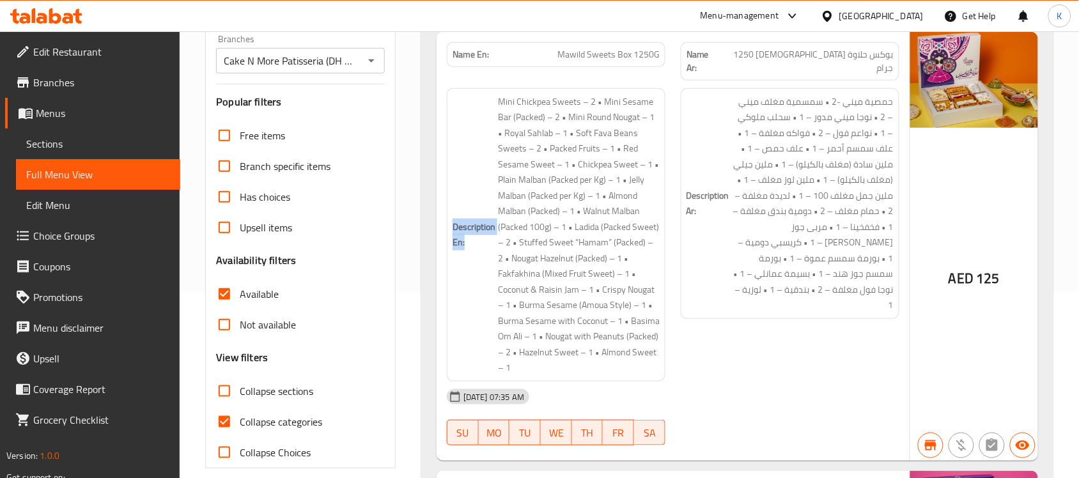
drag, startPoint x: 477, startPoint y: 226, endPoint x: 452, endPoint y: 219, distance: 25.9
click at [452, 219] on strong "Description En:" at bounding box center [473, 234] width 43 height 31
copy strong "Description En:"
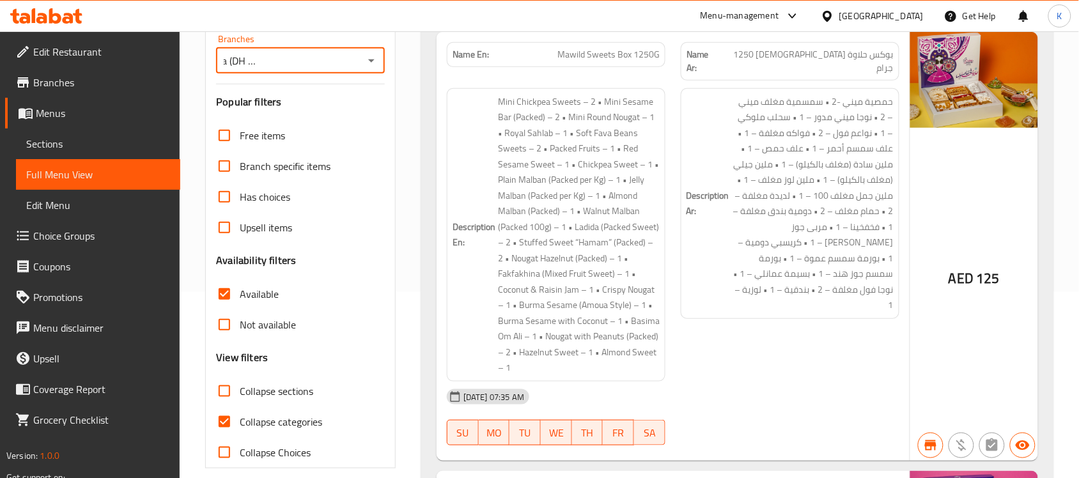
drag, startPoint x: 333, startPoint y: 65, endPoint x: 385, endPoint y: 65, distance: 52.4
click at [385, 65] on div "Filter Branches Cake N More Patisseria (DH Kitchen), Al Forsan Village Branches…" at bounding box center [300, 232] width 190 height 472
click at [471, 154] on h6 "Description En: Mini Chickpea Sweets – 2 • Mini Sesame Bar (Packed) – 2 • Mini …" at bounding box center [555, 235] width 207 height 282
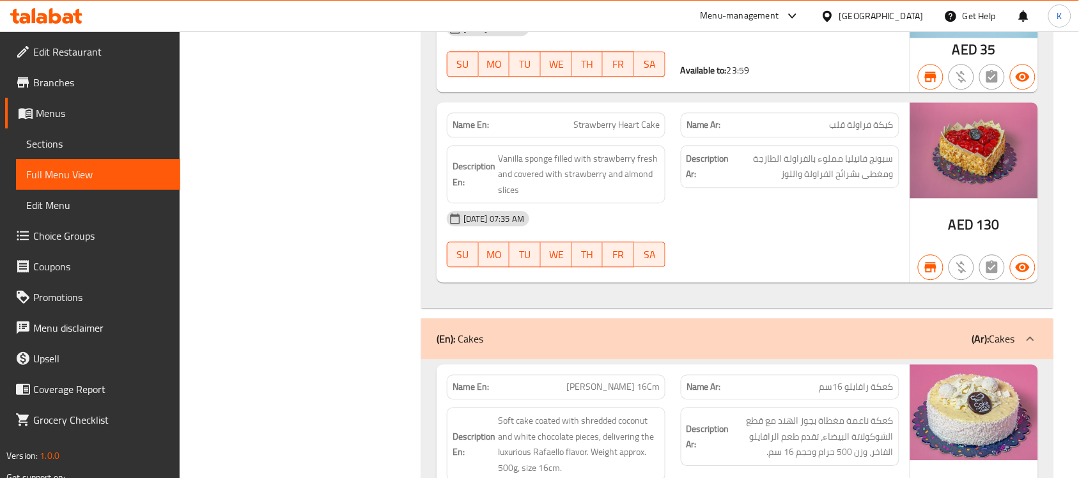
scroll to position [2280, 0]
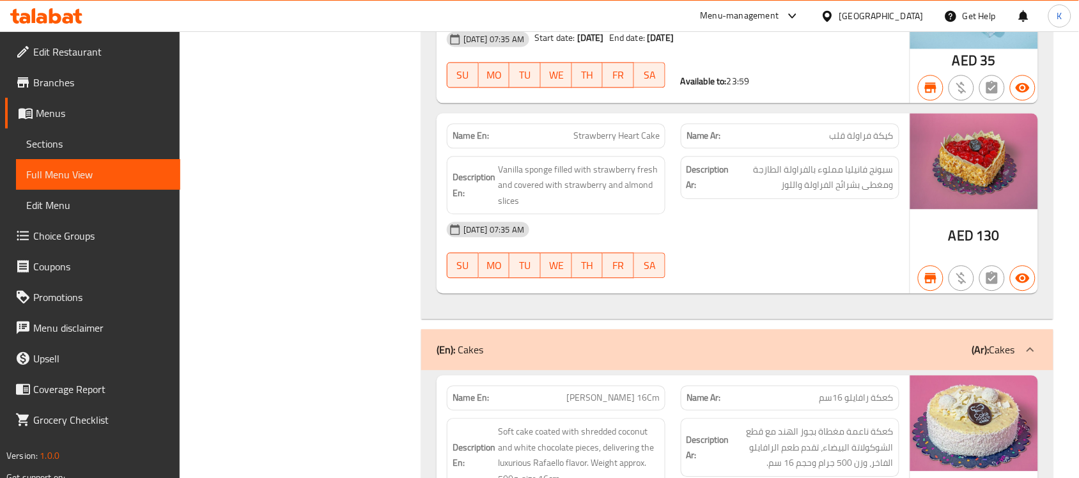
click at [122, 153] on link "Sections" at bounding box center [98, 143] width 164 height 31
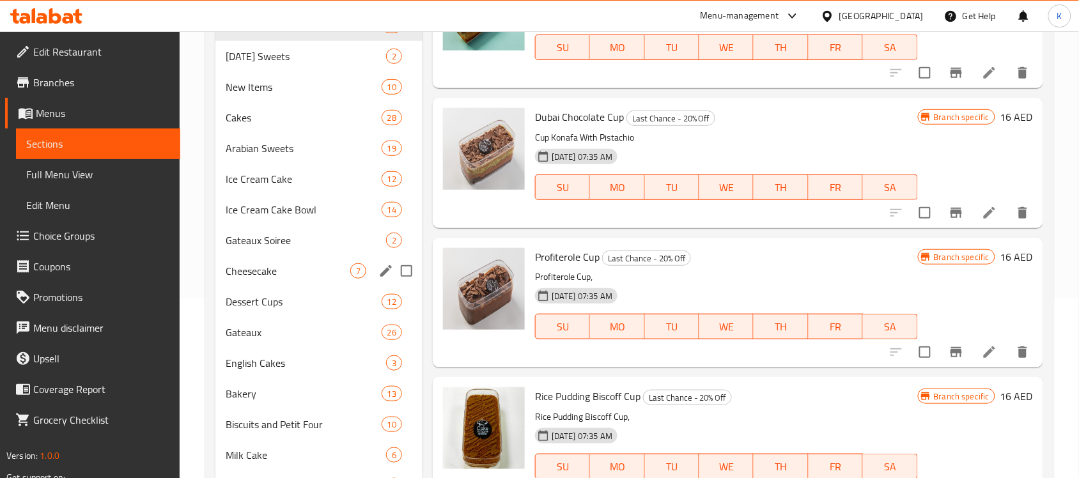
click at [299, 267] on span "Cheesecake" at bounding box center [288, 270] width 125 height 15
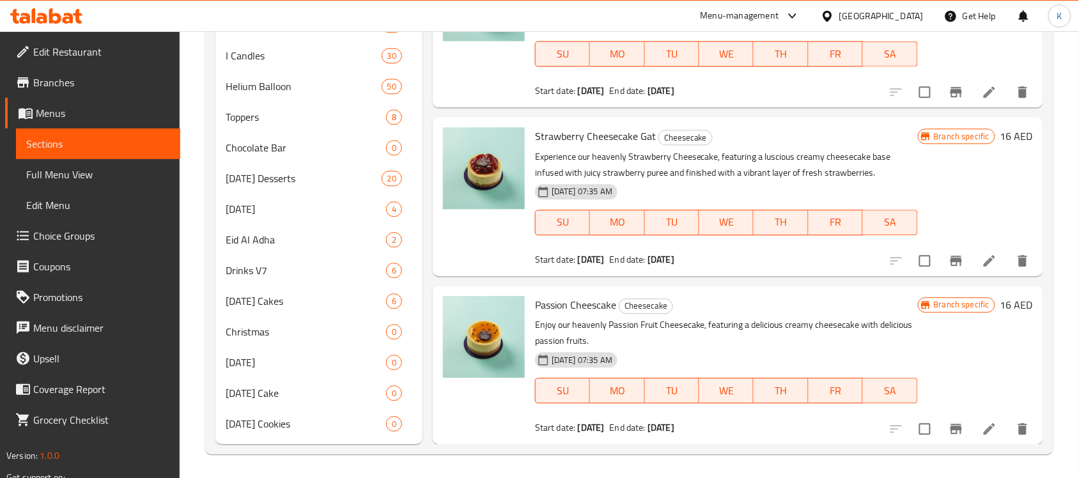
scroll to position [22, 0]
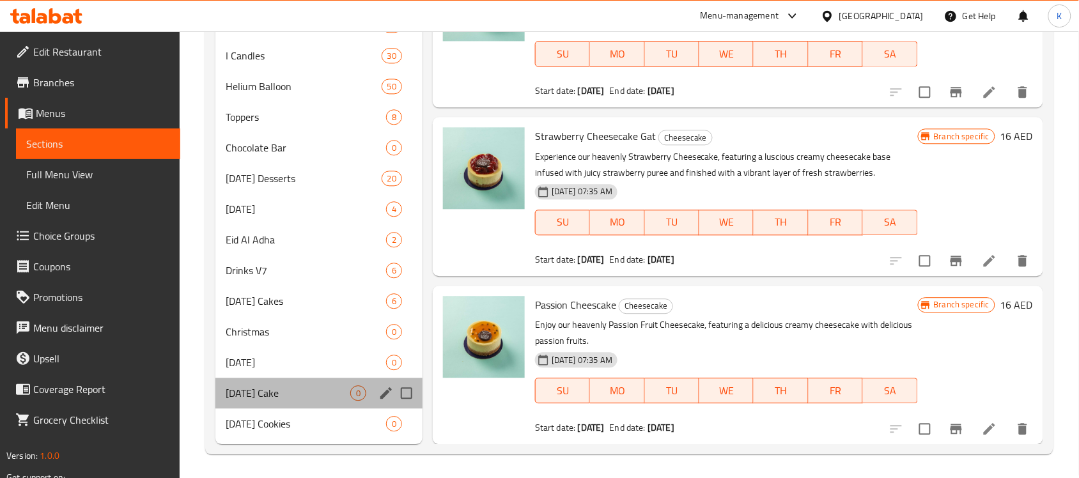
click at [252, 378] on div "Halloween Cake 0" at bounding box center [318, 393] width 207 height 31
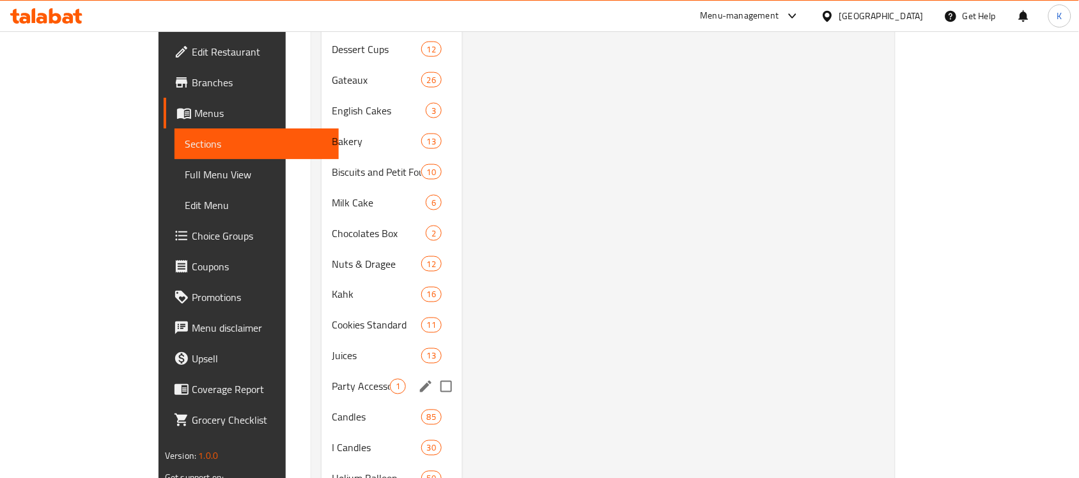
click at [321, 371] on div "Party Accessories 1" at bounding box center [391, 386] width 141 height 31
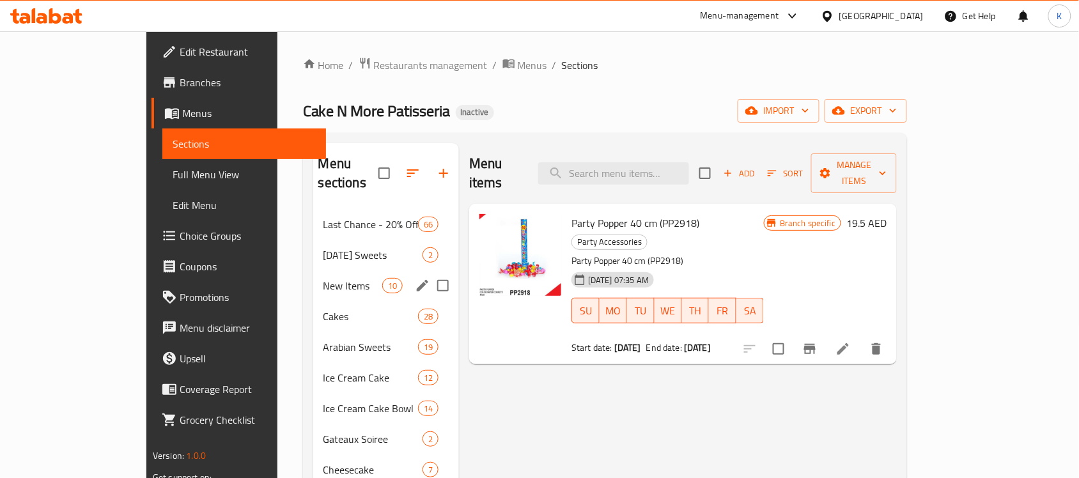
click at [323, 247] on span "[DATE] Sweets" at bounding box center [372, 254] width 99 height 15
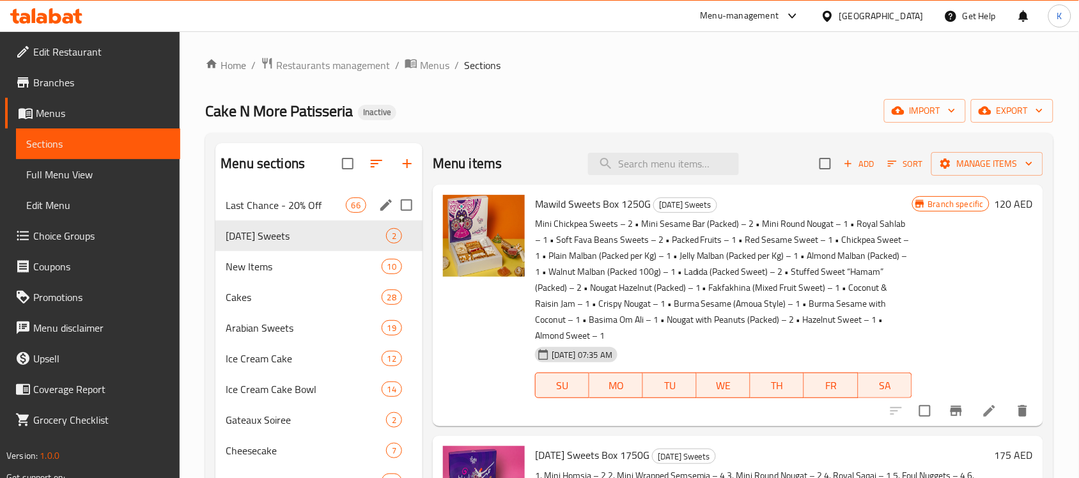
click at [267, 190] on div "Last Chance - 20% Off 66" at bounding box center [318, 205] width 207 height 31
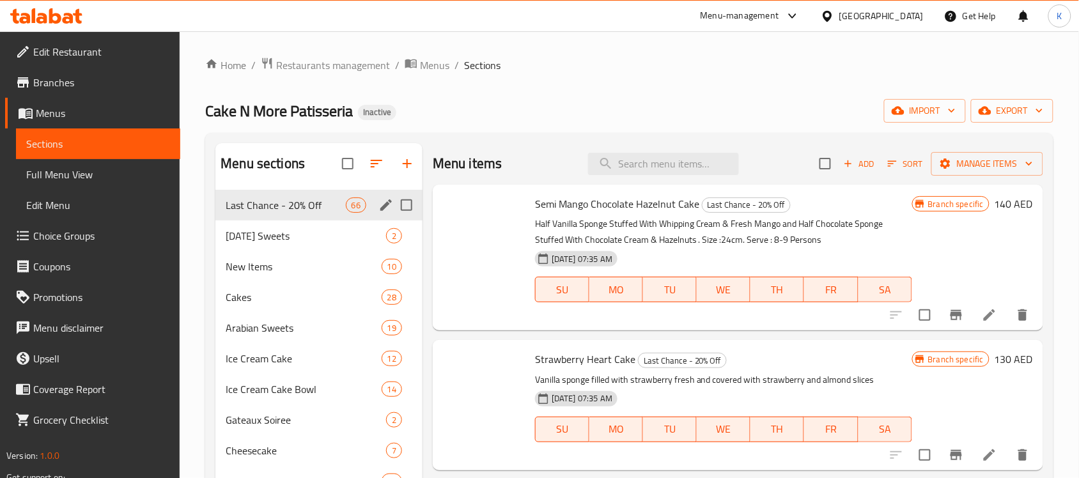
click at [270, 205] on span "Last Chance - 20% Off" at bounding box center [286, 204] width 120 height 15
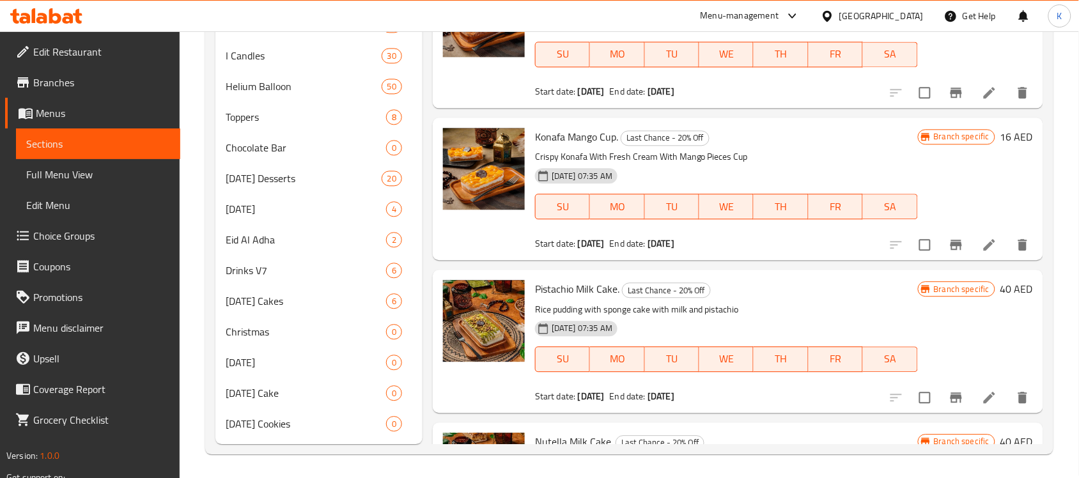
scroll to position [8642, 0]
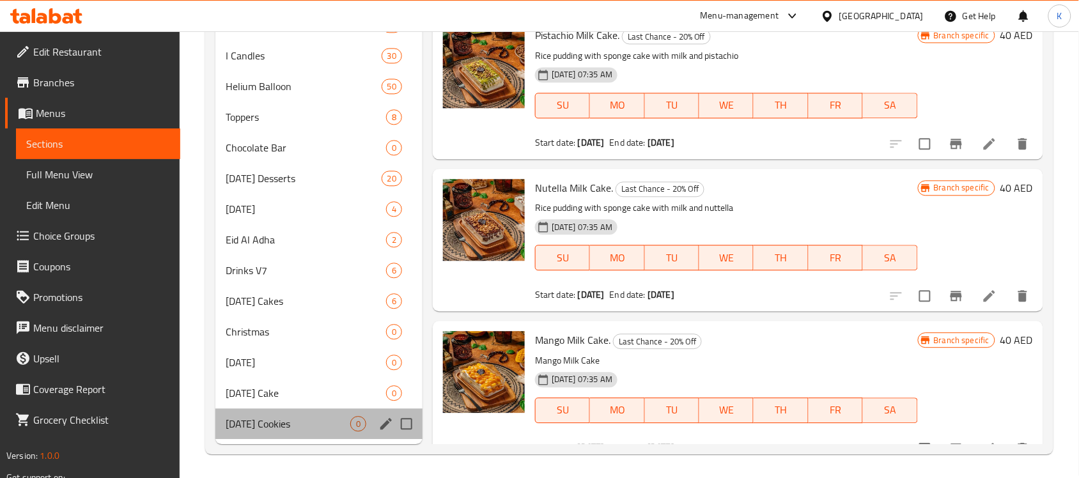
click at [272, 427] on span "[DATE] Cookies" at bounding box center [288, 423] width 125 height 15
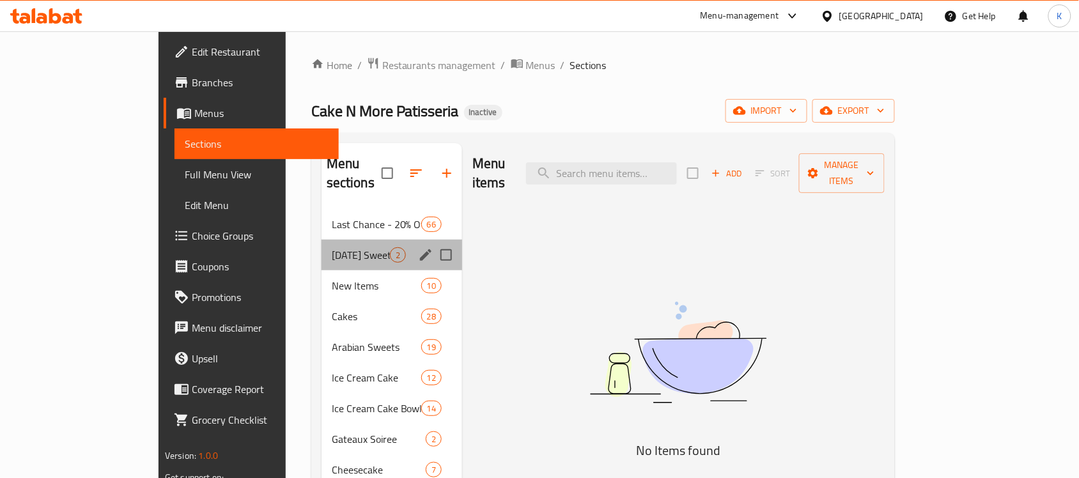
click at [321, 240] on div "Mawlid Sweets 2" at bounding box center [391, 255] width 141 height 31
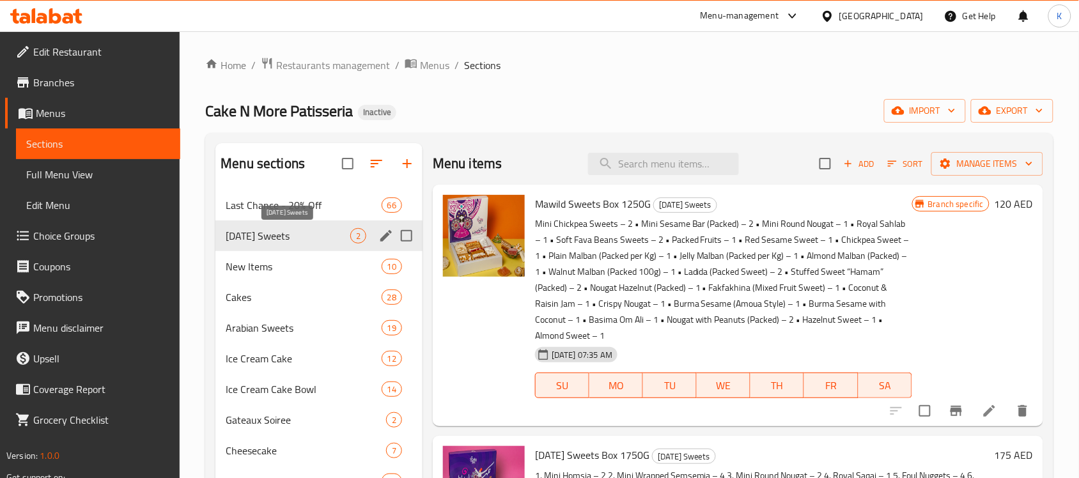
click at [305, 244] on div "Mawlid Sweets 2" at bounding box center [318, 235] width 207 height 31
drag, startPoint x: 305, startPoint y: 261, endPoint x: 307, endPoint y: 268, distance: 7.8
click at [305, 263] on span "New Items" at bounding box center [286, 266] width 120 height 15
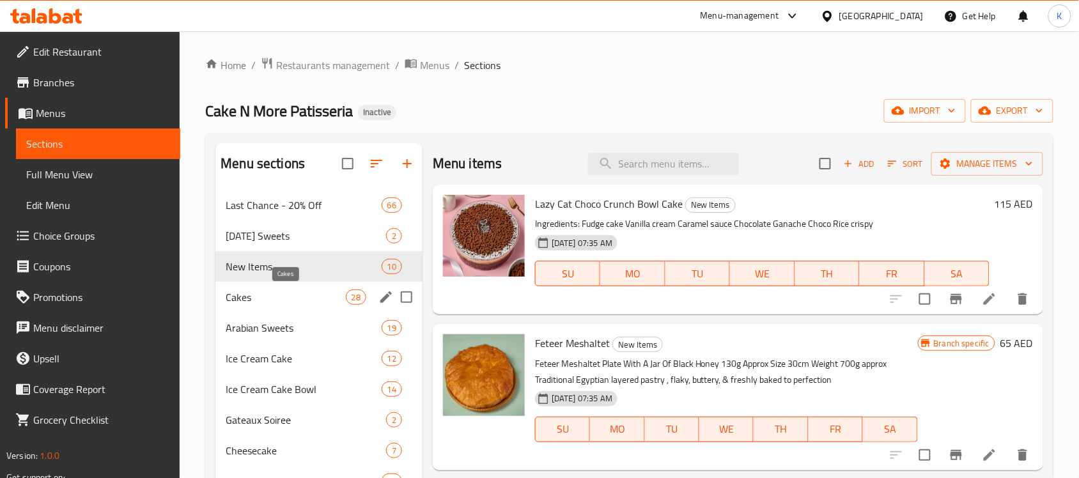
drag, startPoint x: 314, startPoint y: 301, endPoint x: 311, endPoint y: 311, distance: 10.5
click at [314, 302] on span "Cakes" at bounding box center [286, 297] width 120 height 15
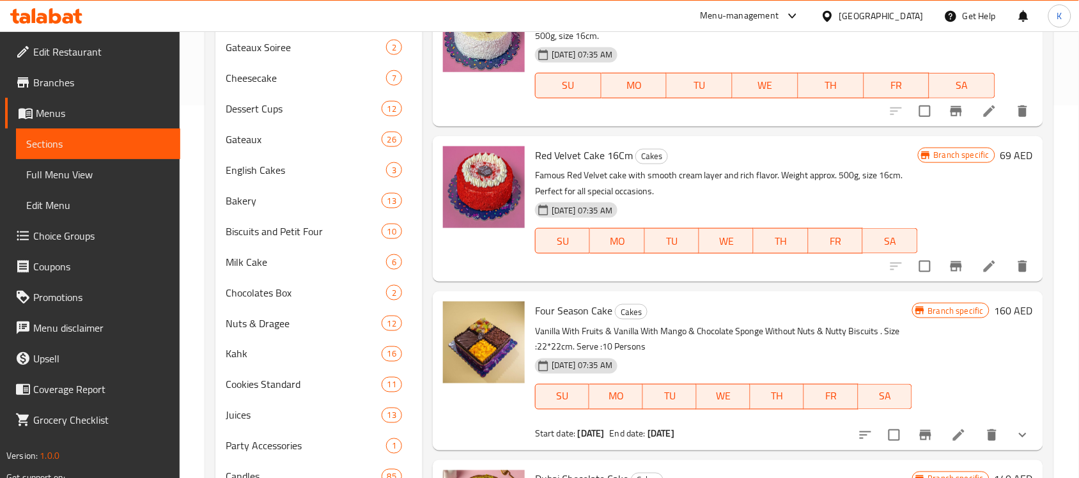
scroll to position [824, 0]
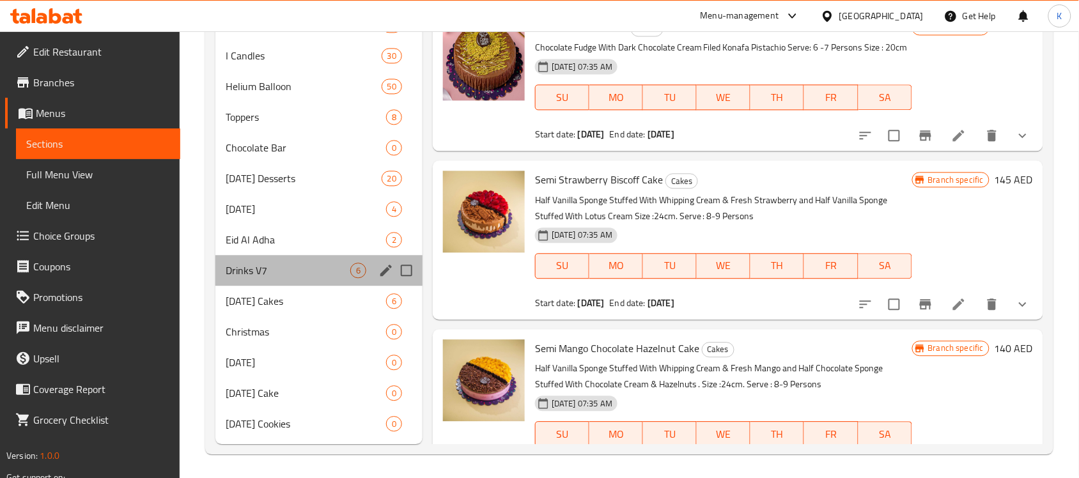
drag, startPoint x: 324, startPoint y: 270, endPoint x: 300, endPoint y: 248, distance: 32.1
click at [325, 270] on span "Drinks V7" at bounding box center [288, 270] width 125 height 15
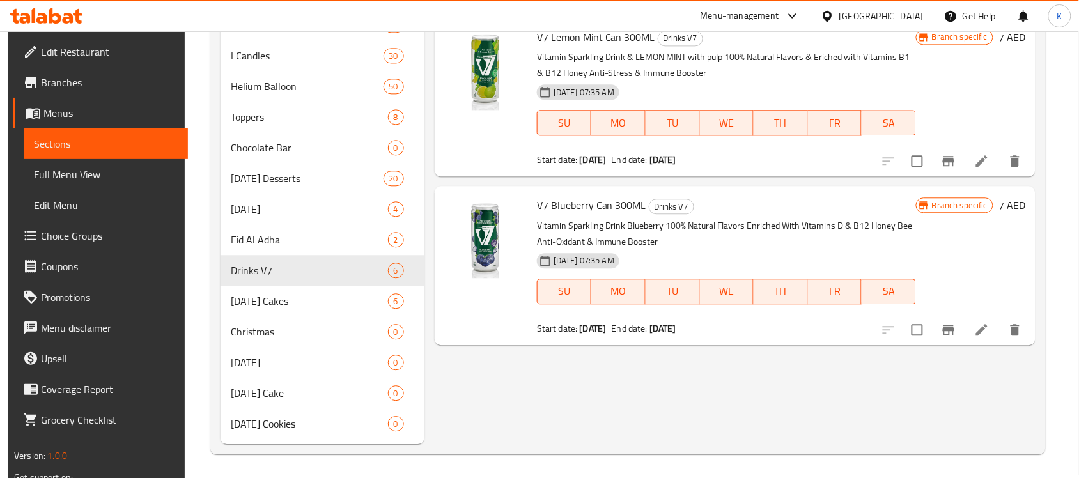
scroll to position [79, 0]
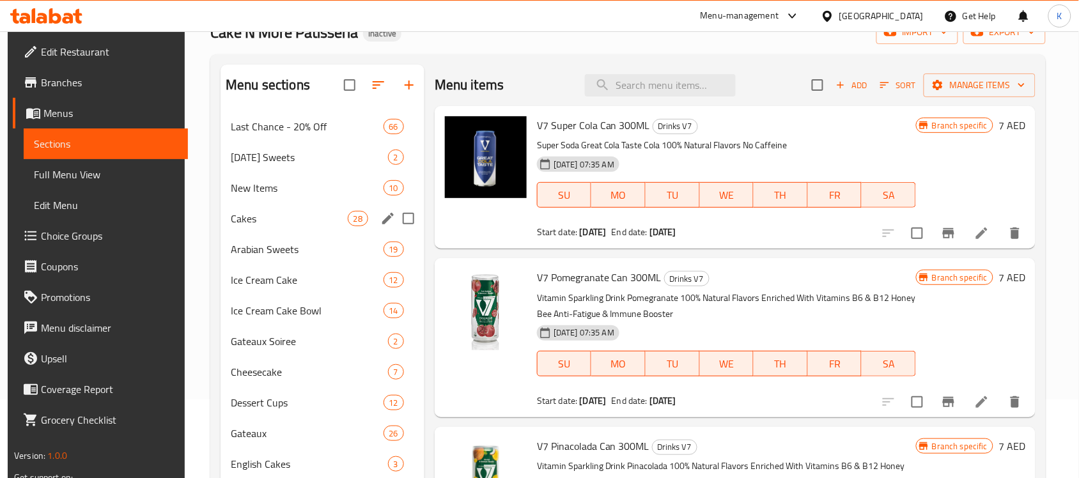
click at [302, 211] on span "Cakes" at bounding box center [289, 218] width 116 height 15
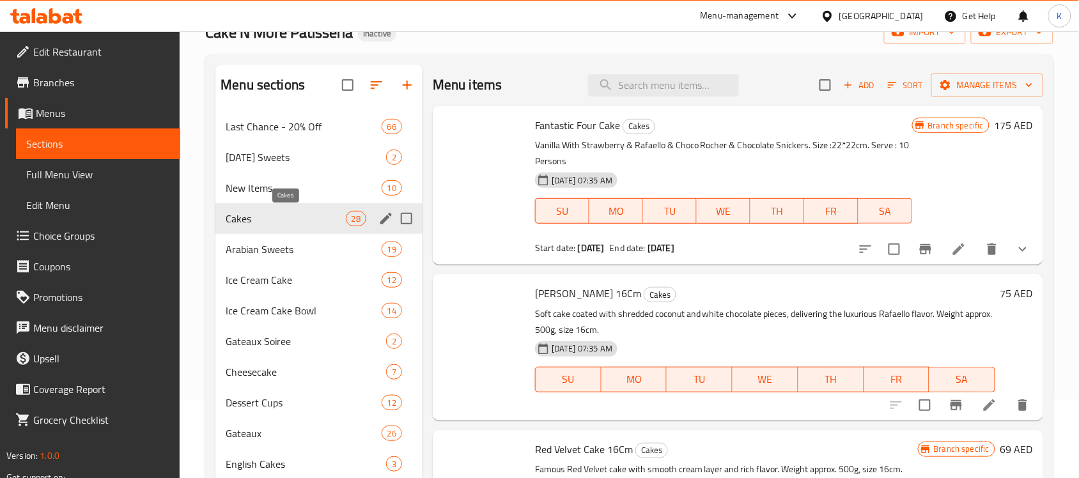
click at [313, 250] on span "Arabian Sweets" at bounding box center [303, 249] width 155 height 15
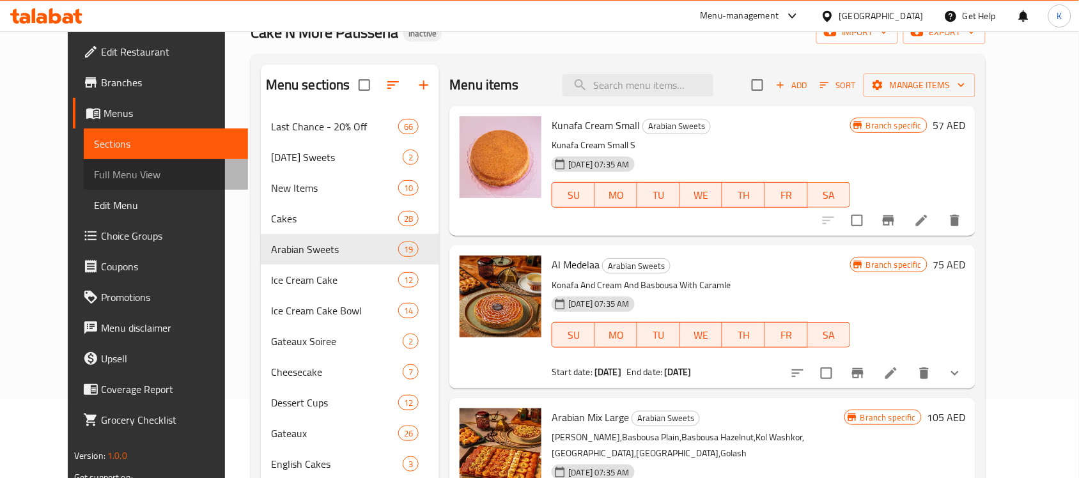
click at [95, 171] on span "Full Menu View" at bounding box center [166, 174] width 144 height 15
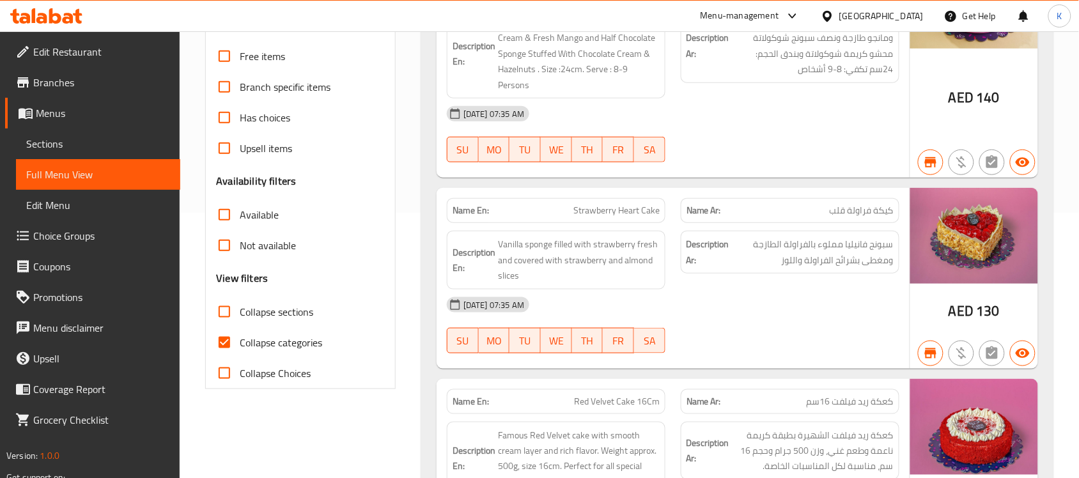
scroll to position [79, 0]
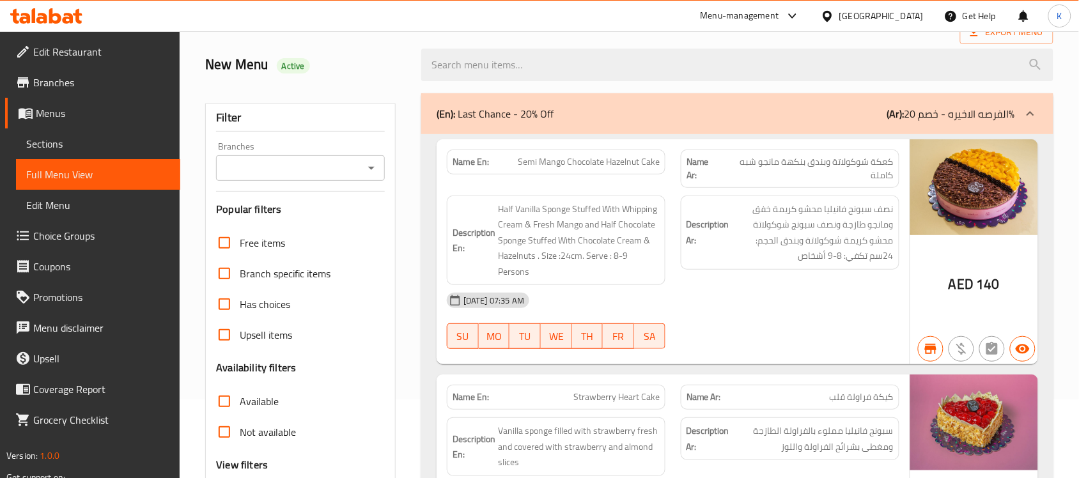
click at [369, 168] on icon "Open" at bounding box center [371, 167] width 15 height 15
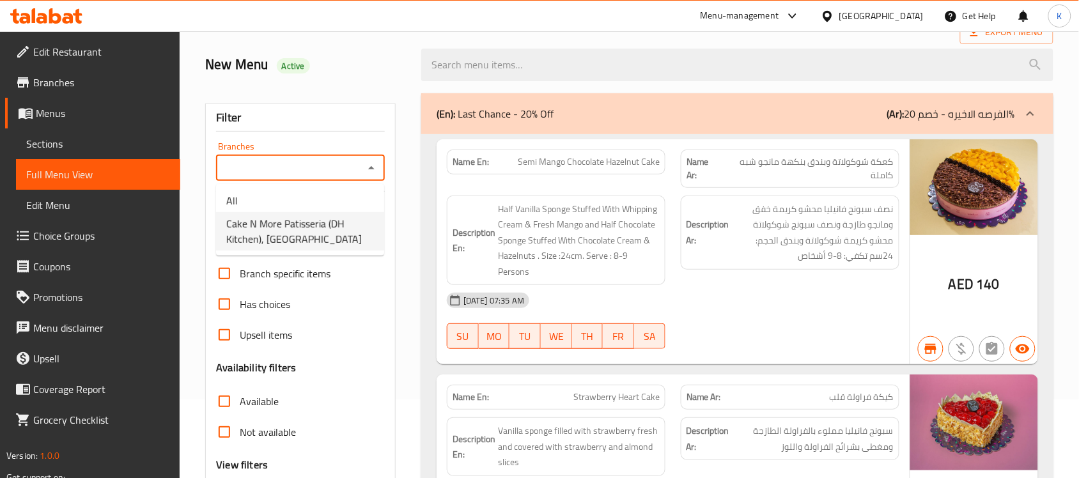
click at [337, 224] on span "Cake N More Patisseria (DH Kitchen), Al Forsan Village" at bounding box center [300, 231] width 148 height 31
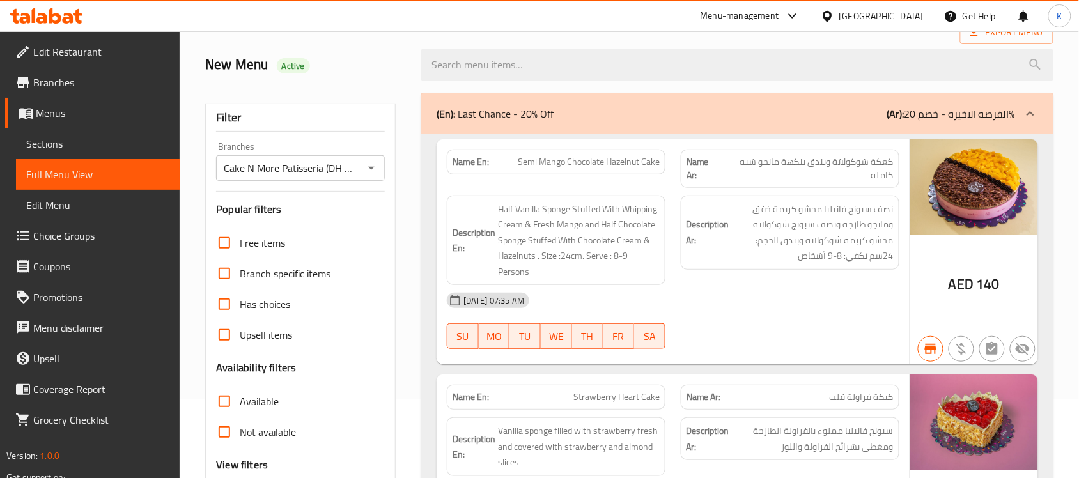
type input "Cake N More Patisseria (DH Kitchen), Al Forsan Village"
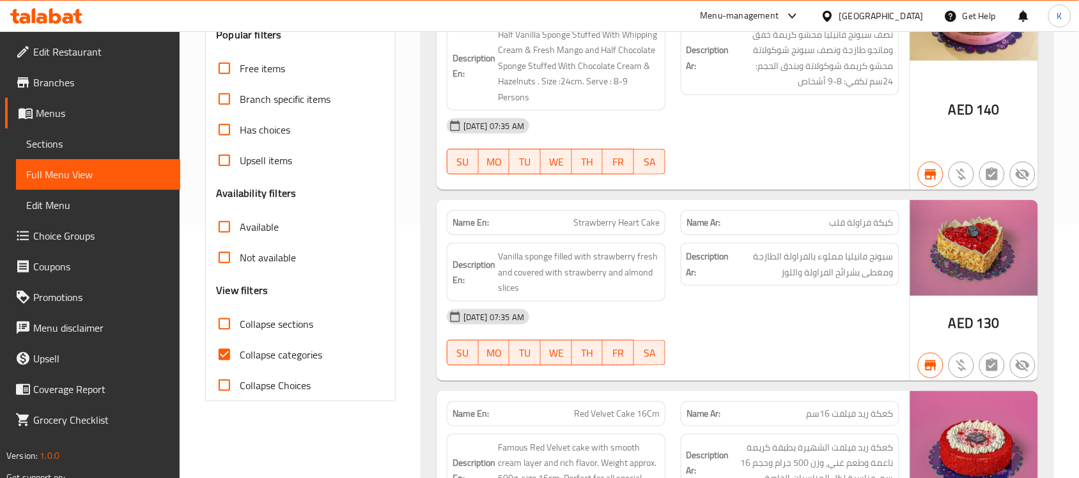
scroll to position [265, 0]
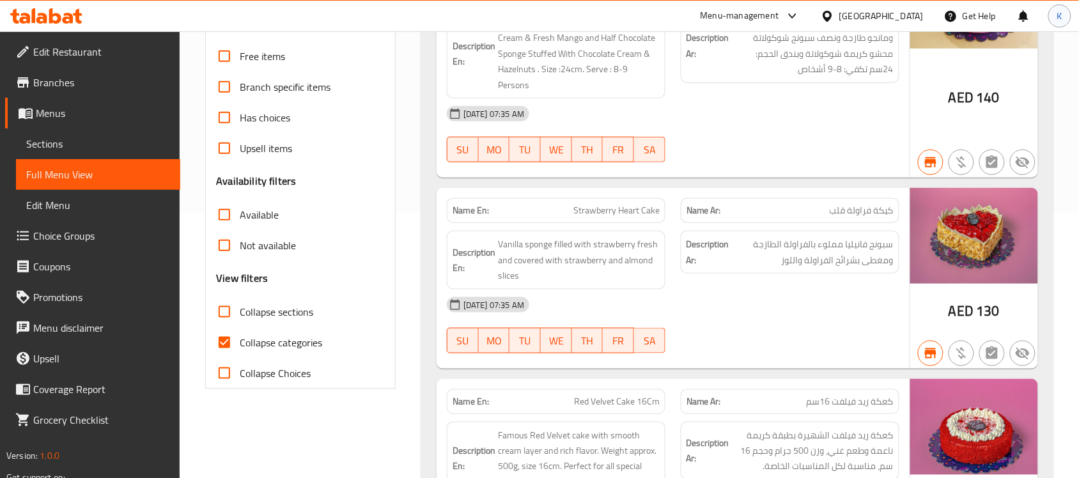
click at [222, 214] on input "Available" at bounding box center [224, 214] width 31 height 31
checkbox input "false"
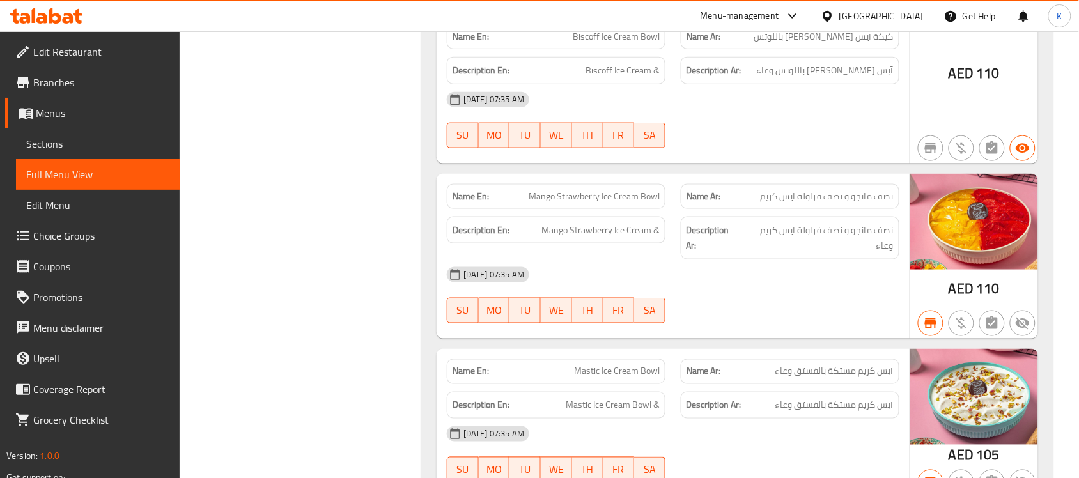
scroll to position [29353, 0]
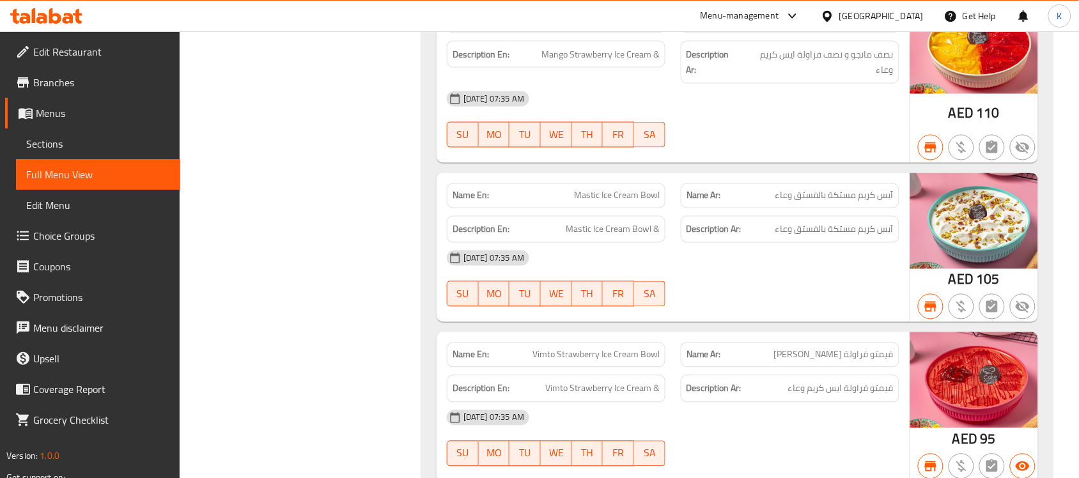
copy span "Vimto Strawberry Ice Cream Bowl"
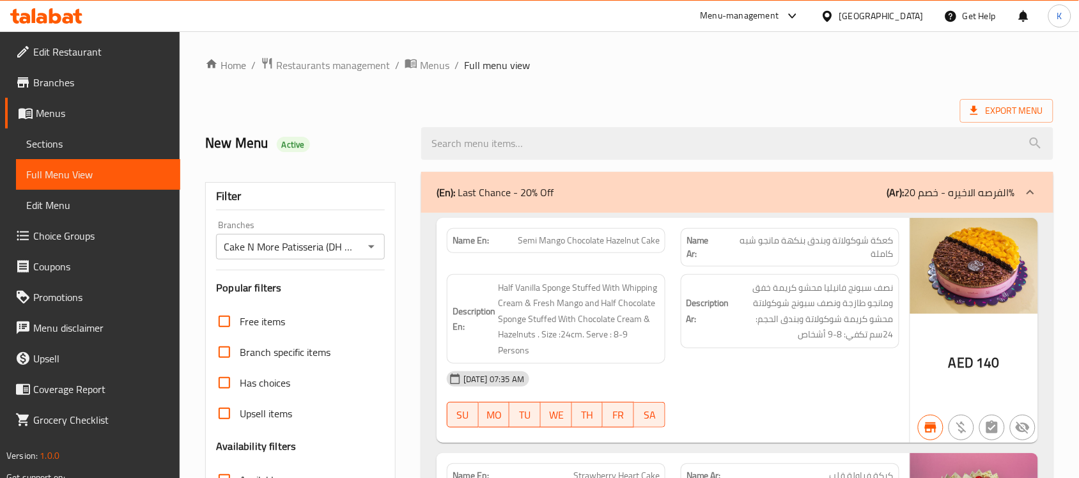
scroll to position [559, 0]
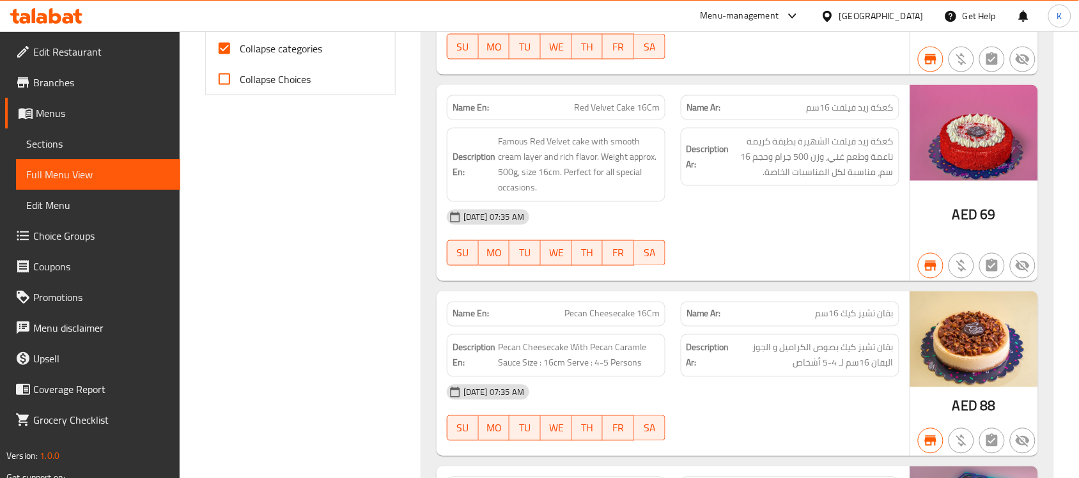
click at [224, 43] on input "Collapse categories" at bounding box center [224, 48] width 31 height 31
checkbox input "false"
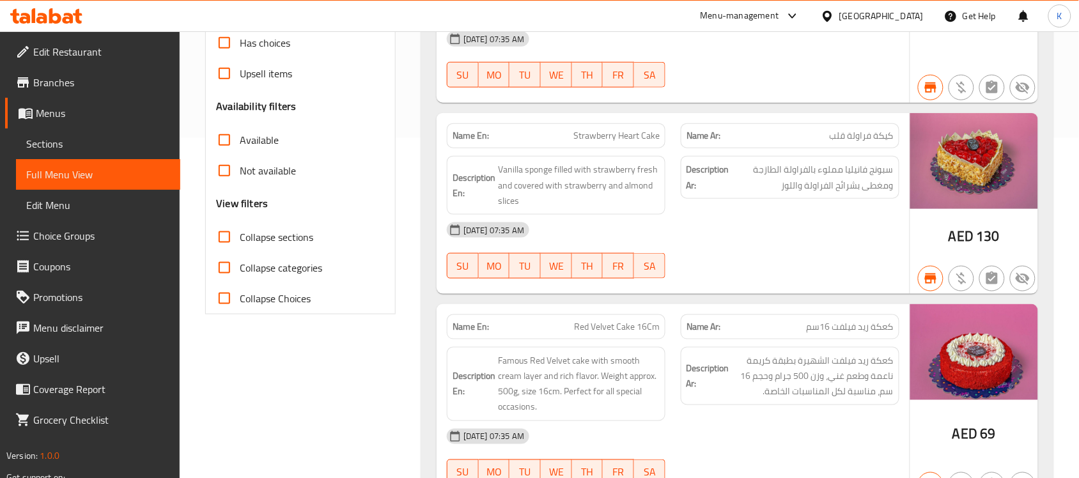
scroll to position [373, 0]
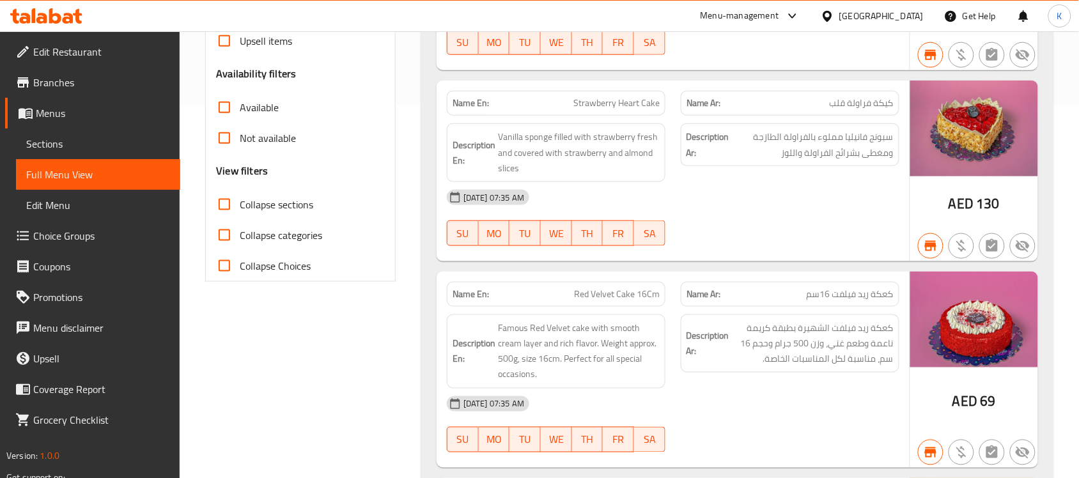
click at [86, 150] on span "Sections" at bounding box center [98, 143] width 144 height 15
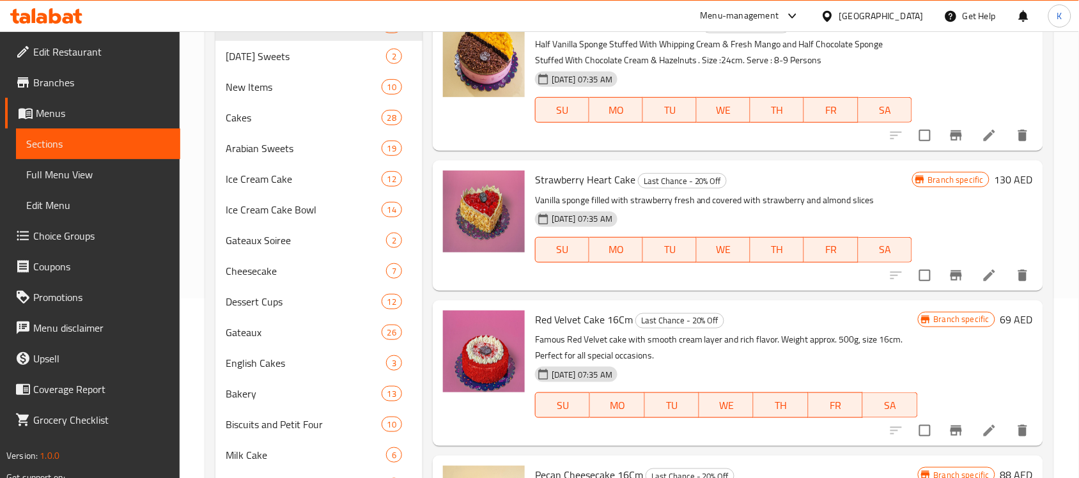
scroll to position [373, 0]
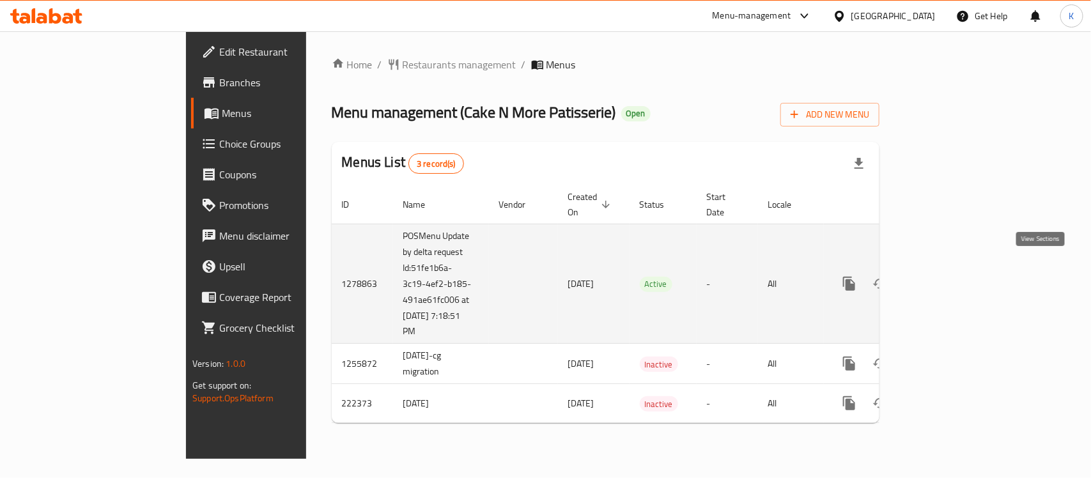
click at [949, 276] on icon "enhanced table" at bounding box center [941, 283] width 15 height 15
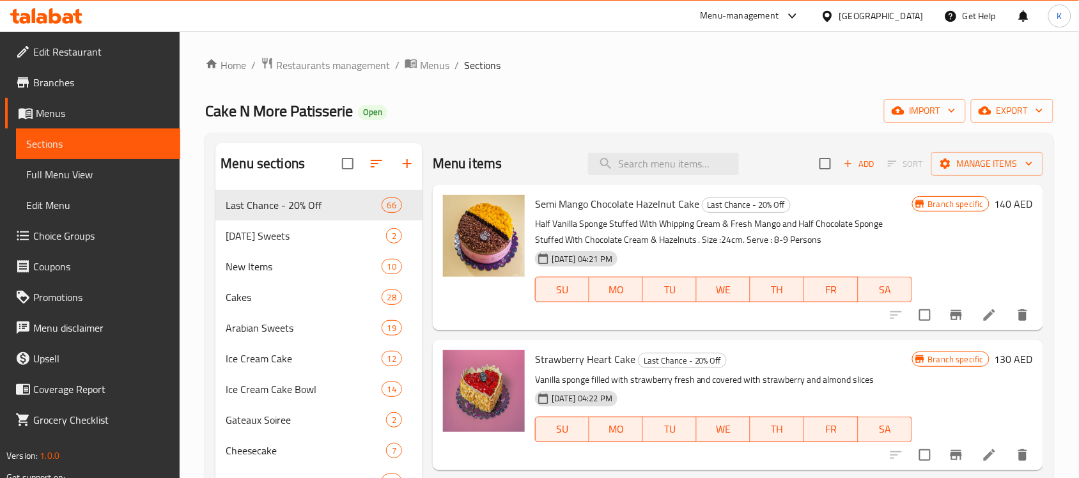
click at [90, 171] on span "Full Menu View" at bounding box center [98, 174] width 144 height 15
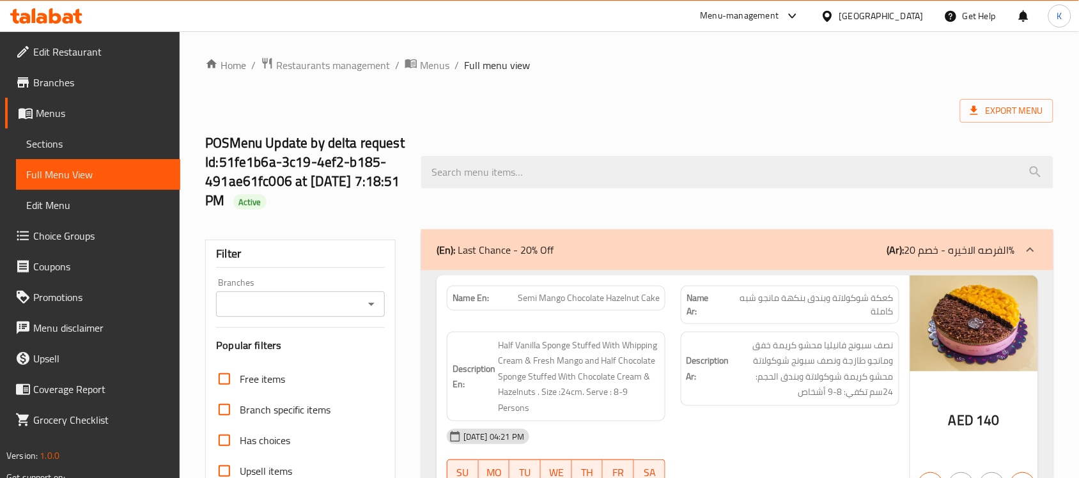
click at [214, 286] on div "Filter Branches Branches Popular filters Free items Branch specific items Has c…" at bounding box center [300, 476] width 190 height 472
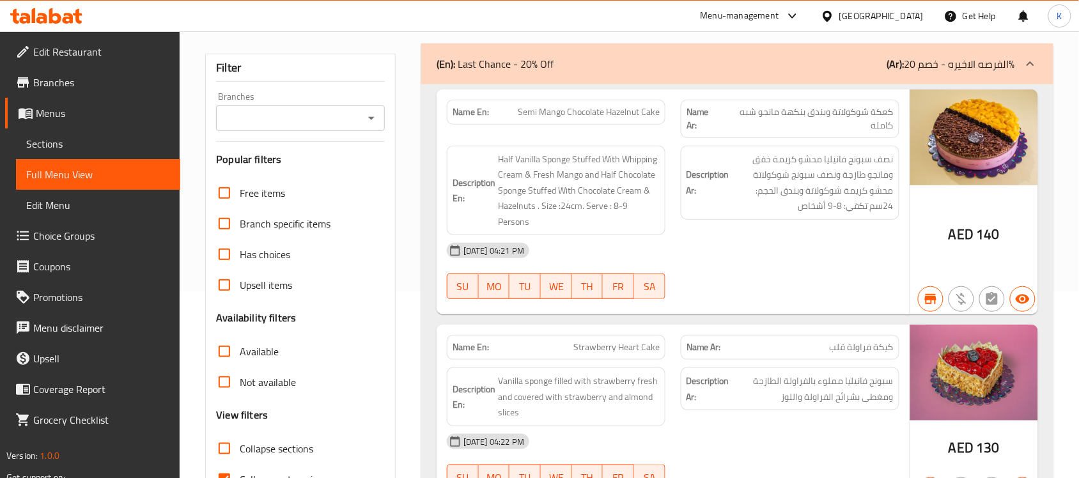
click at [325, 114] on input "Branches" at bounding box center [290, 118] width 140 height 18
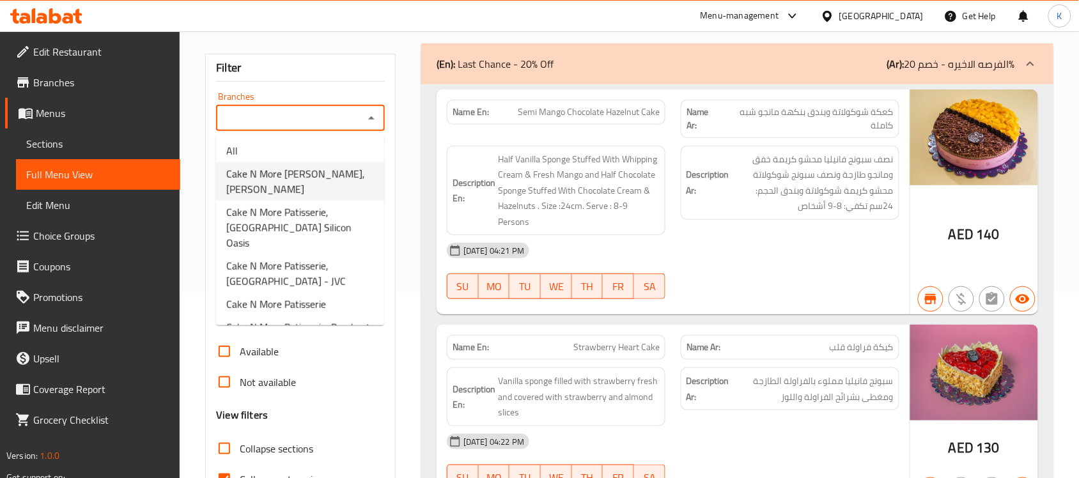
click at [320, 187] on span "Cake N More [PERSON_NAME], [PERSON_NAME]" at bounding box center [300, 181] width 148 height 31
type input "Cake N More [PERSON_NAME], [PERSON_NAME]"
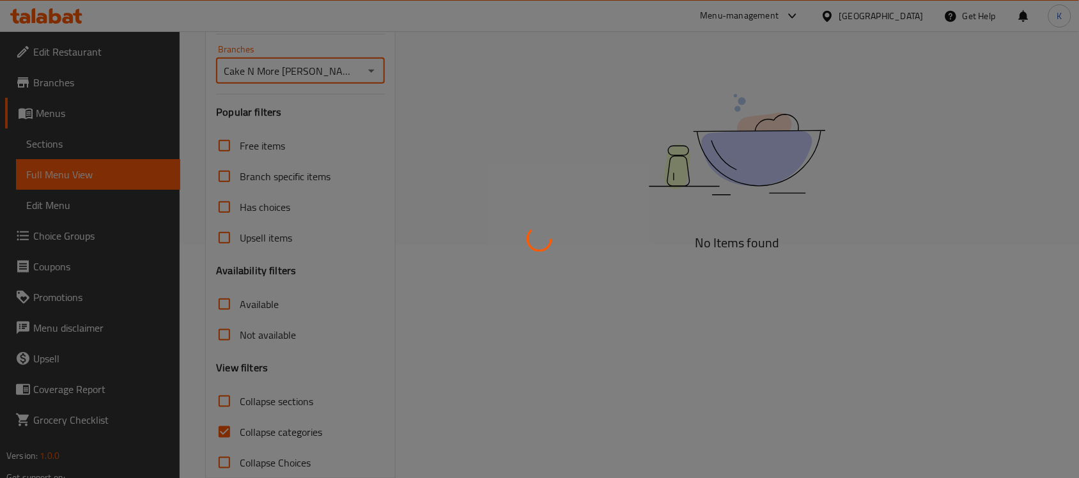
scroll to position [259, 0]
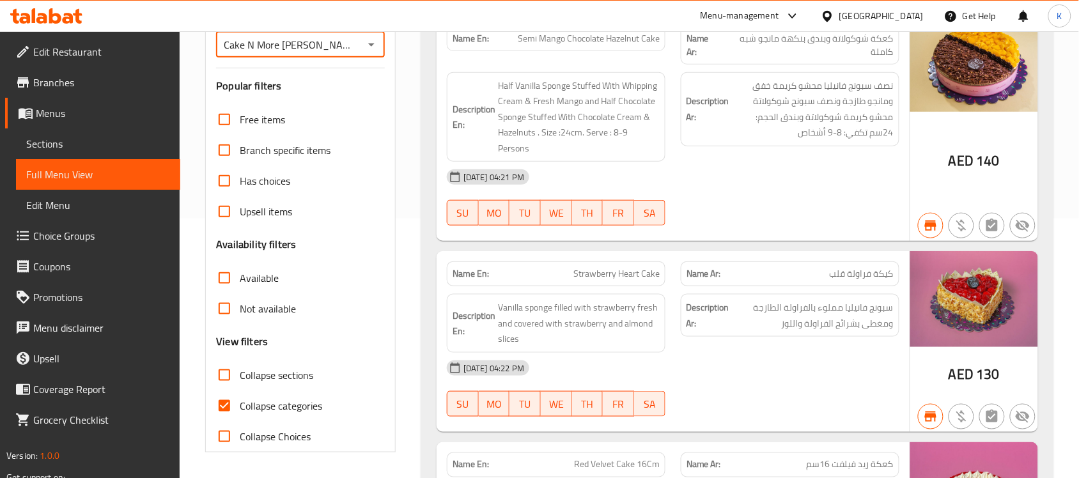
click at [224, 310] on input "Not available" at bounding box center [224, 308] width 31 height 31
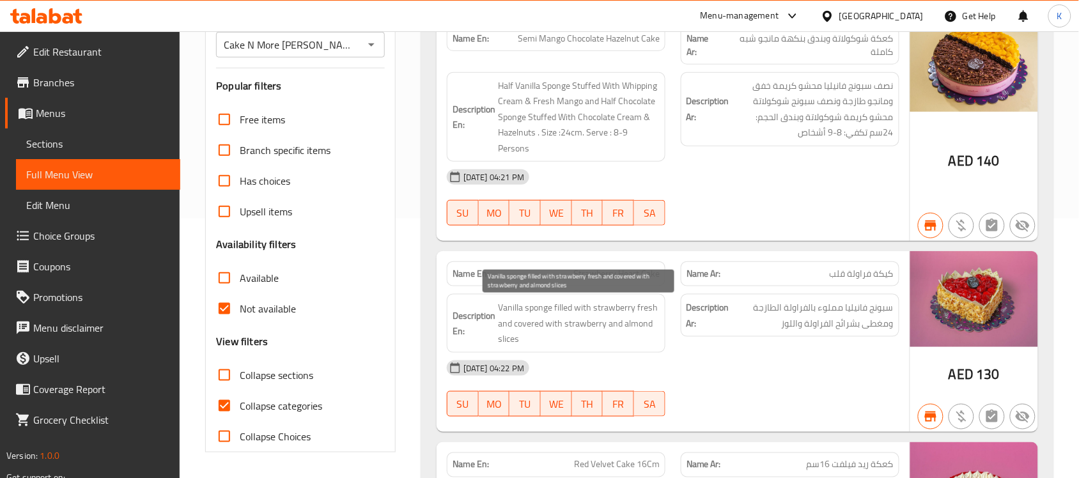
scroll to position [186, 0]
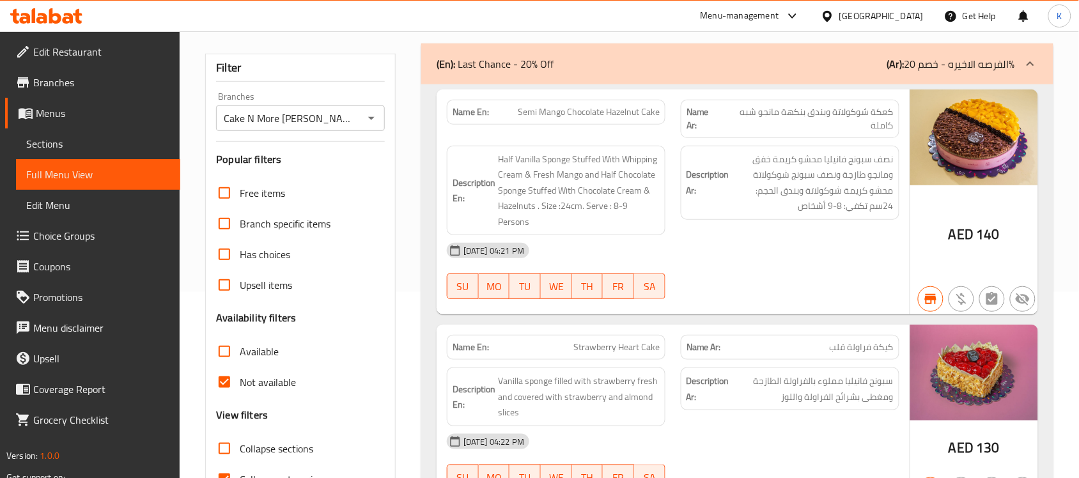
click at [649, 151] on div "Description En: Half Vanilla Sponge Stuffed With Whipping Cream & Fresh Mango a…" at bounding box center [556, 191] width 219 height 90
click at [741, 225] on div "Description Ar: نصف سبونج فانيليا محشو كريمة خفق ومانجو طازجة ونصف سبونج شوكولا…" at bounding box center [790, 190] width 234 height 105
drag, startPoint x: 220, startPoint y: 384, endPoint x: 231, endPoint y: 348, distance: 37.4
click at [220, 385] on input "Not available" at bounding box center [224, 382] width 31 height 31
checkbox input "false"
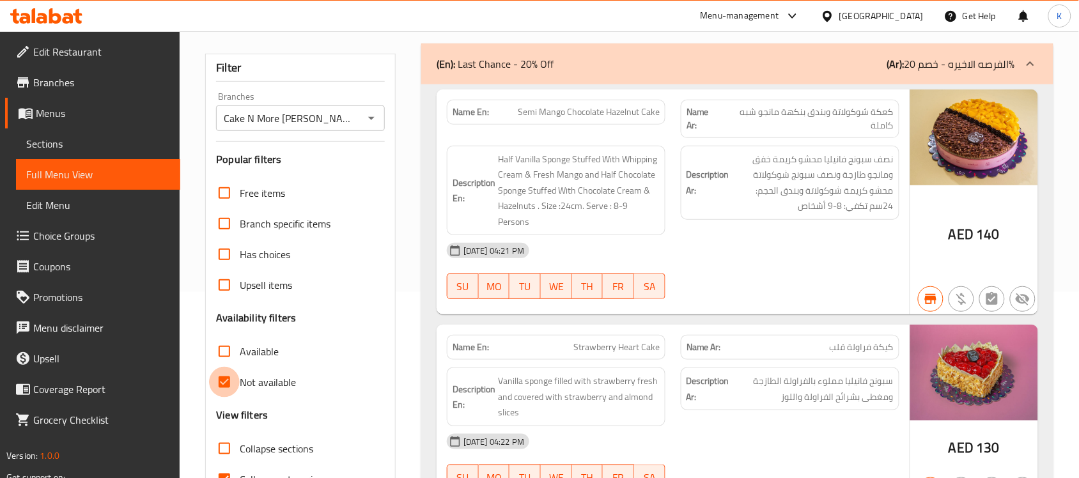
click at [231, 348] on input "Available" at bounding box center [224, 351] width 31 height 31
checkbox input "true"
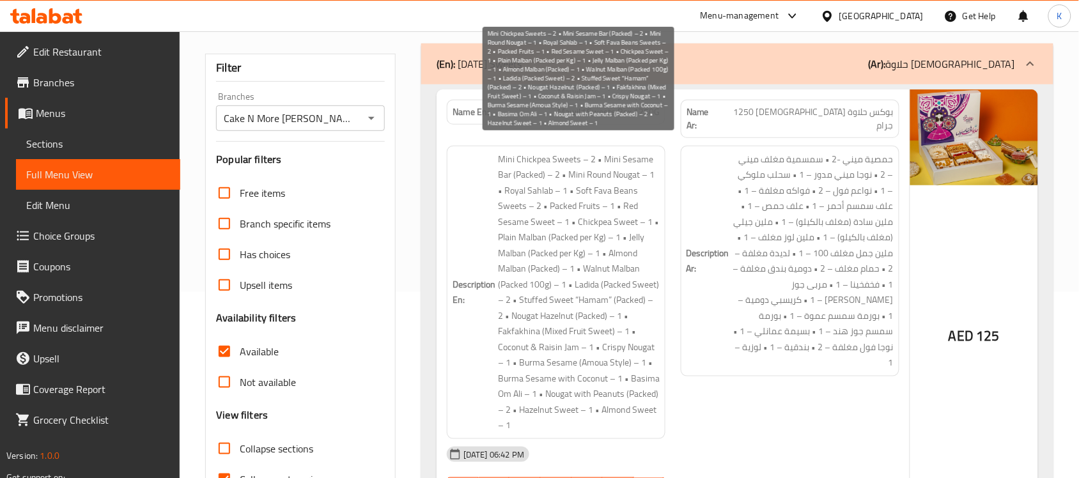
click at [628, 209] on span "Mini Chickpea Sweets – 2 • Mini Sesame Bar (Packed) – 2 • Mini Round Nougat – 1…" at bounding box center [579, 292] width 162 height 282
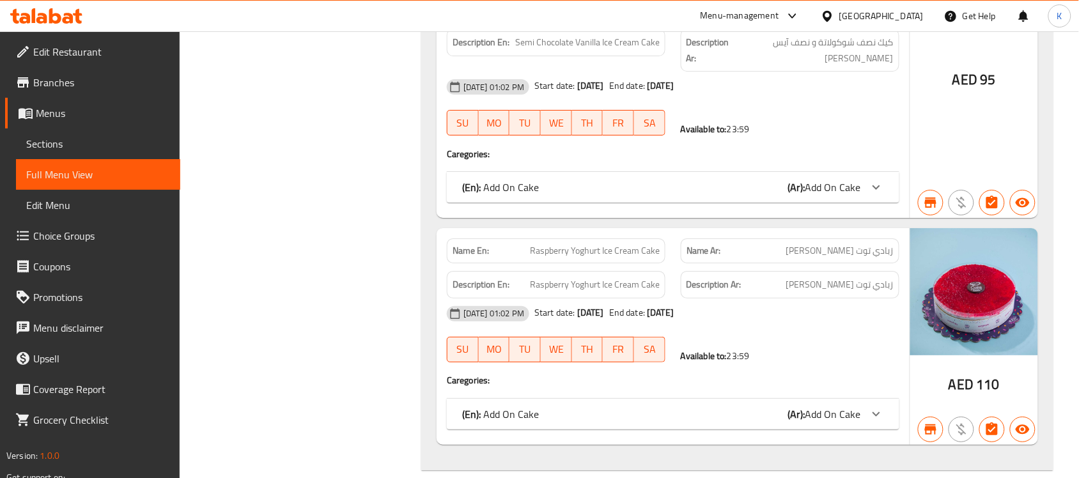
scroll to position [5652, 0]
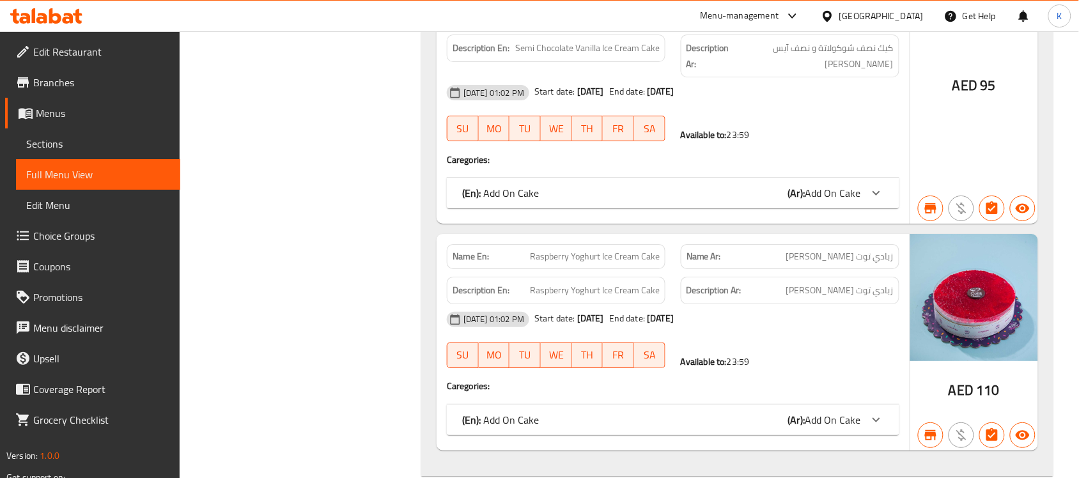
click at [31, 139] on span "Sections" at bounding box center [98, 143] width 144 height 15
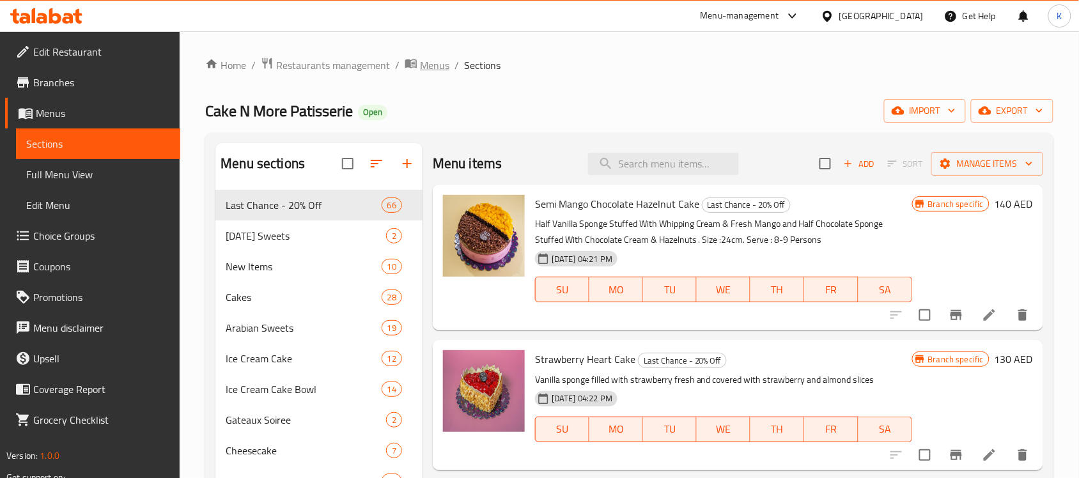
click at [435, 69] on span "Menus" at bounding box center [434, 65] width 29 height 15
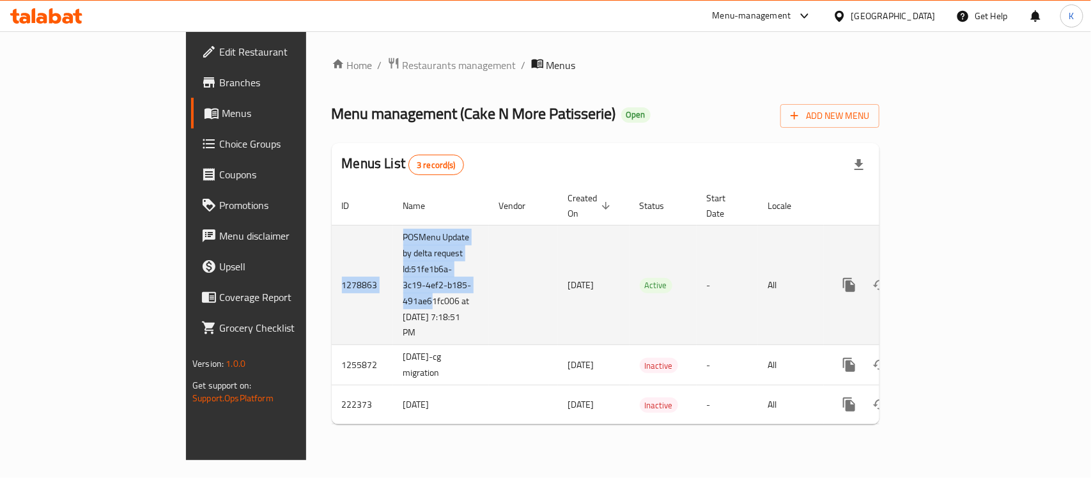
drag, startPoint x: 343, startPoint y: 203, endPoint x: 309, endPoint y: 289, distance: 92.3
click at [332, 289] on table "ID Name Vendor Created On sorted descending Status Start Date Locale Actions 12…" at bounding box center [649, 306] width 635 height 238
click at [393, 270] on td "POSMenu Update by delta request Id:51fe1b6a-3c19-4ef2-b185-491ae61fc006 at [DAT…" at bounding box center [441, 285] width 96 height 120
click at [393, 272] on td "POSMenu Update by delta request Id:51fe1b6a-3c19-4ef2-b185-491ae61fc006 at [DAT…" at bounding box center [441, 285] width 96 height 120
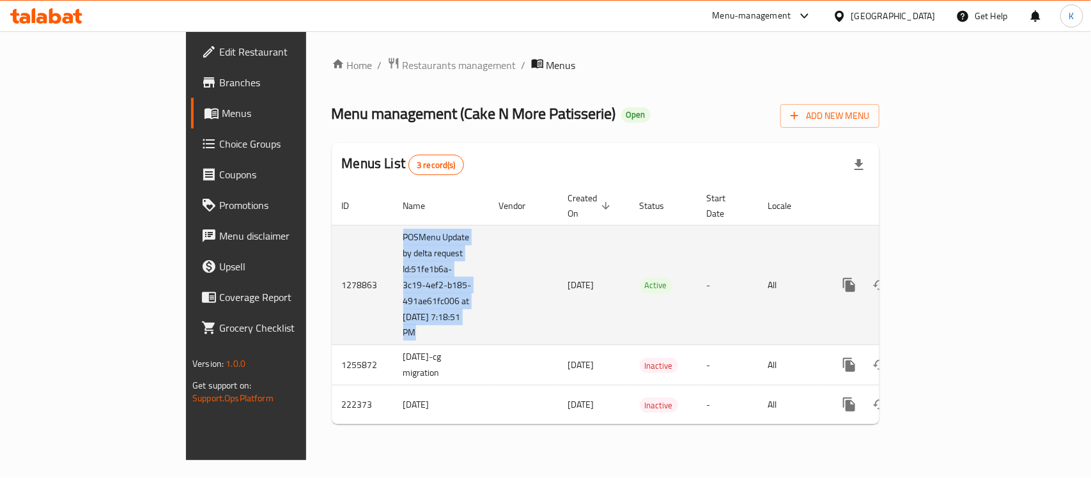
click at [393, 272] on td "POSMenu Update by delta request Id:51fe1b6a-3c19-4ef2-b185-491ae61fc006 at [DAT…" at bounding box center [441, 285] width 96 height 120
